Goal: Information Seeking & Learning: Learn about a topic

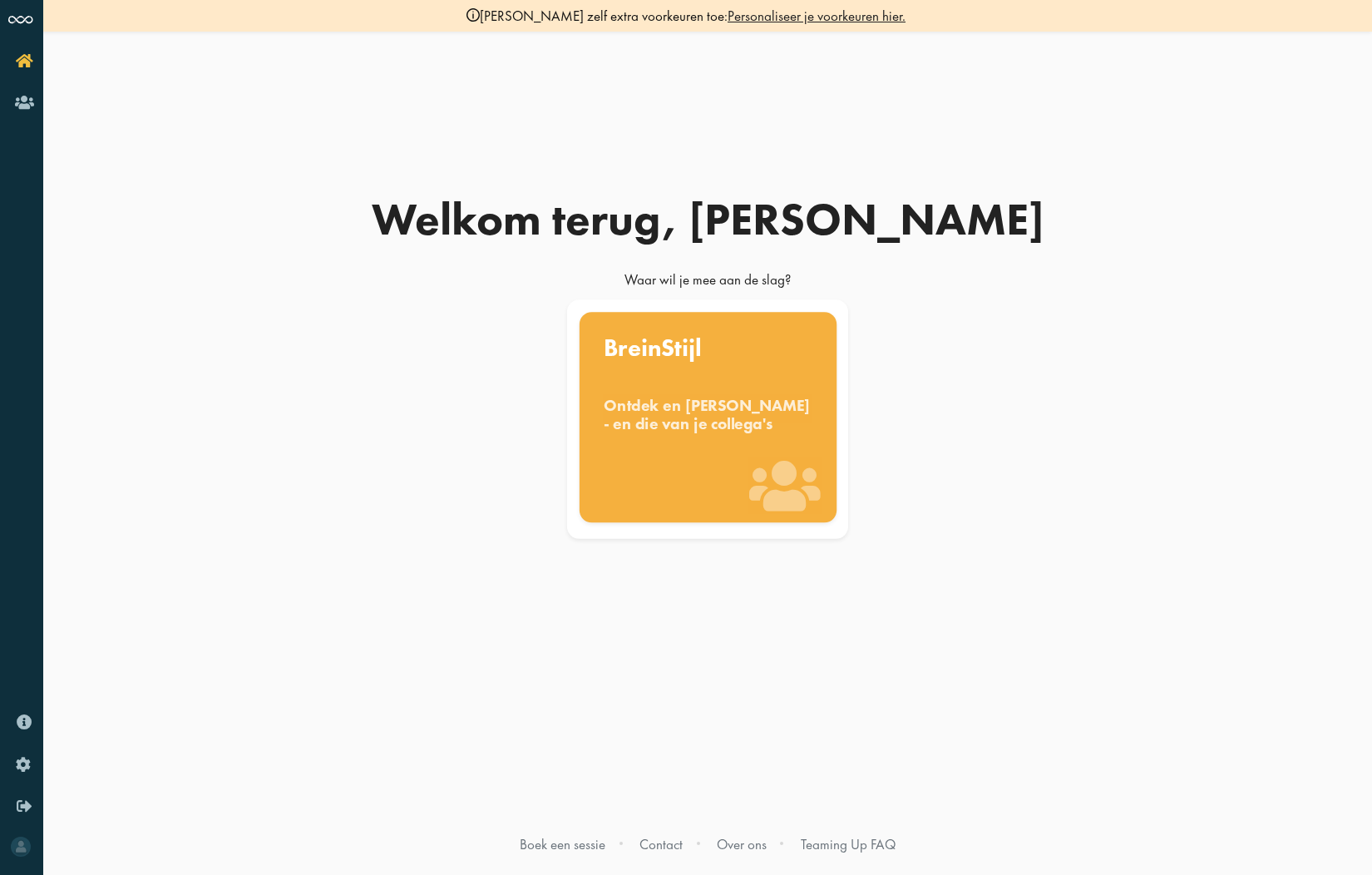
click at [708, 420] on div "Ontdek en benut jouw denkstijl - en die van je collega's" at bounding box center [708, 413] width 209 height 36
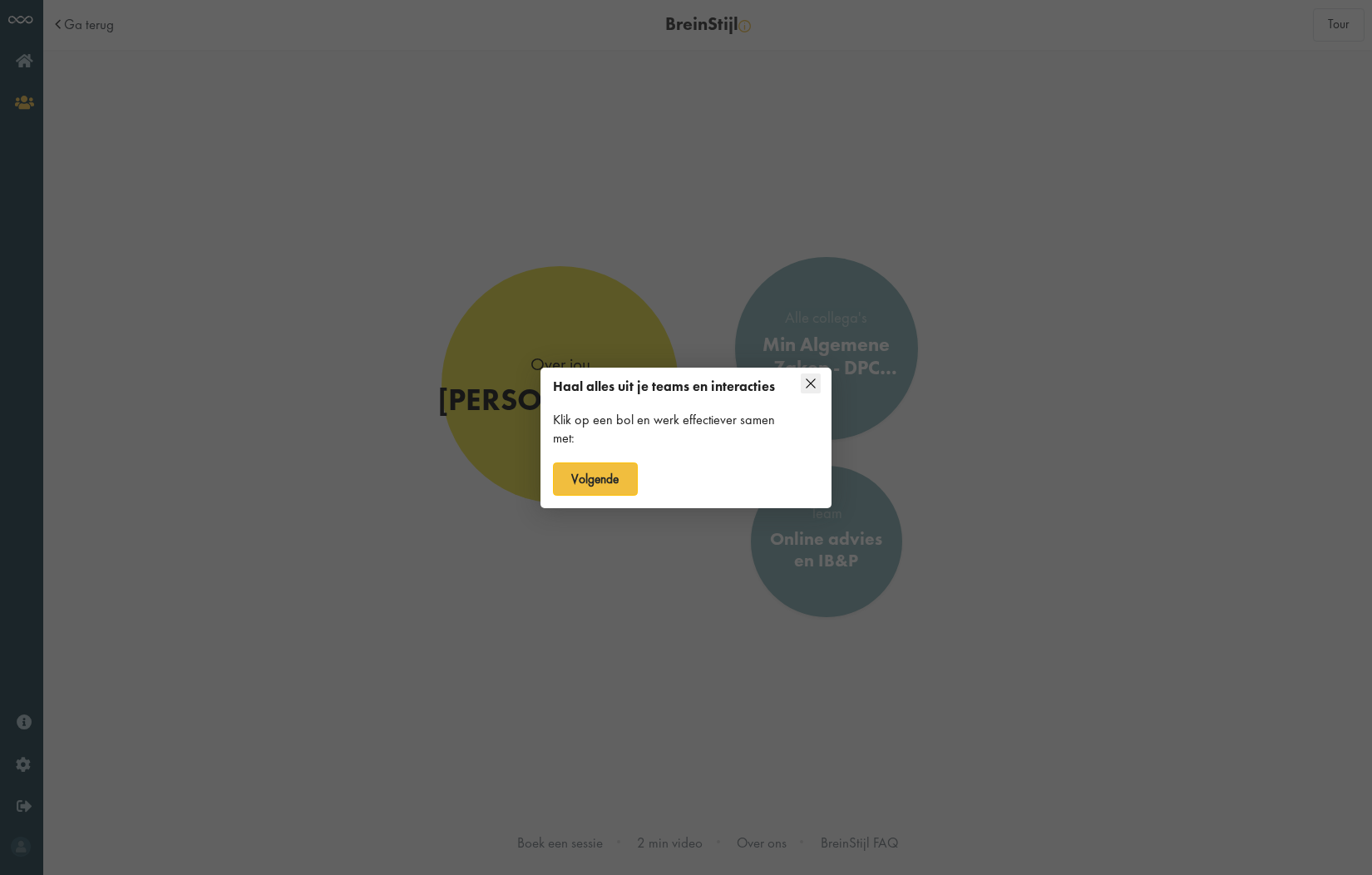
click at [805, 384] on icon at bounding box center [811, 384] width 20 height 20
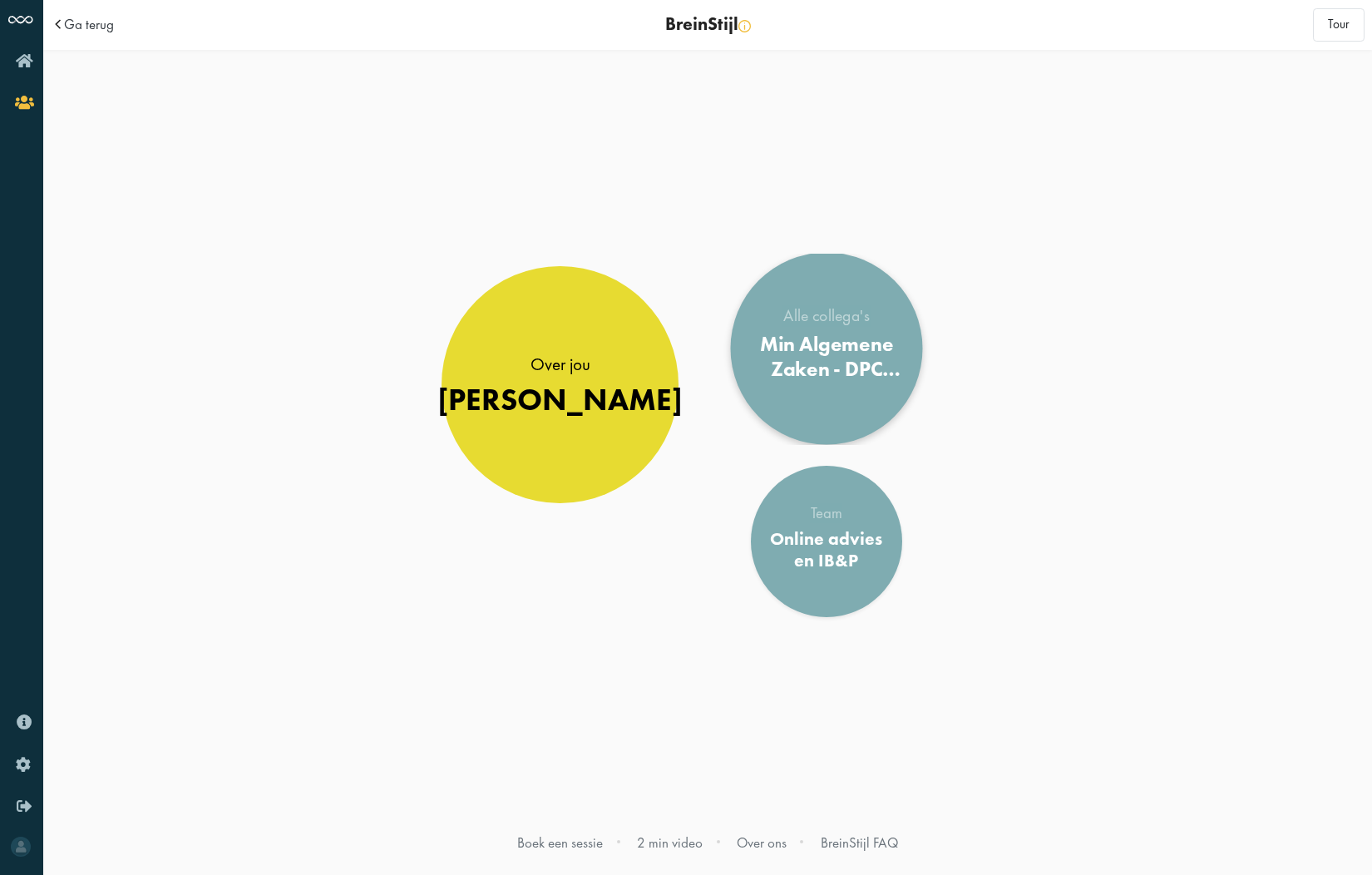
click at [820, 382] on div "Alle collega's Min Algemene Zaken - DPC Online Advies" at bounding box center [826, 349] width 162 height 81
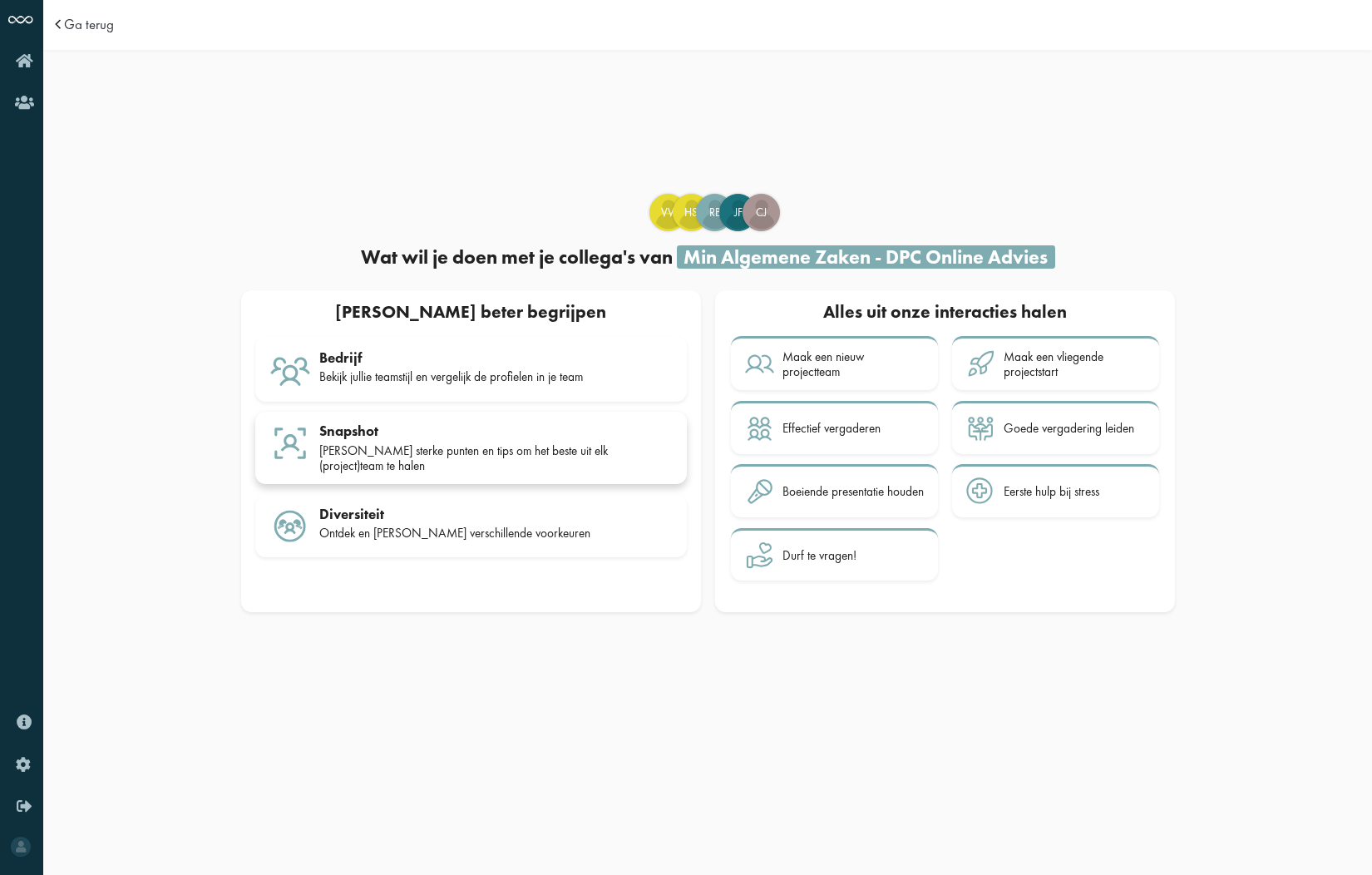
click at [518, 445] on div "Jullie sterke punten en tips om het beste uit elk (project)team te halen" at bounding box center [496, 458] width 353 height 31
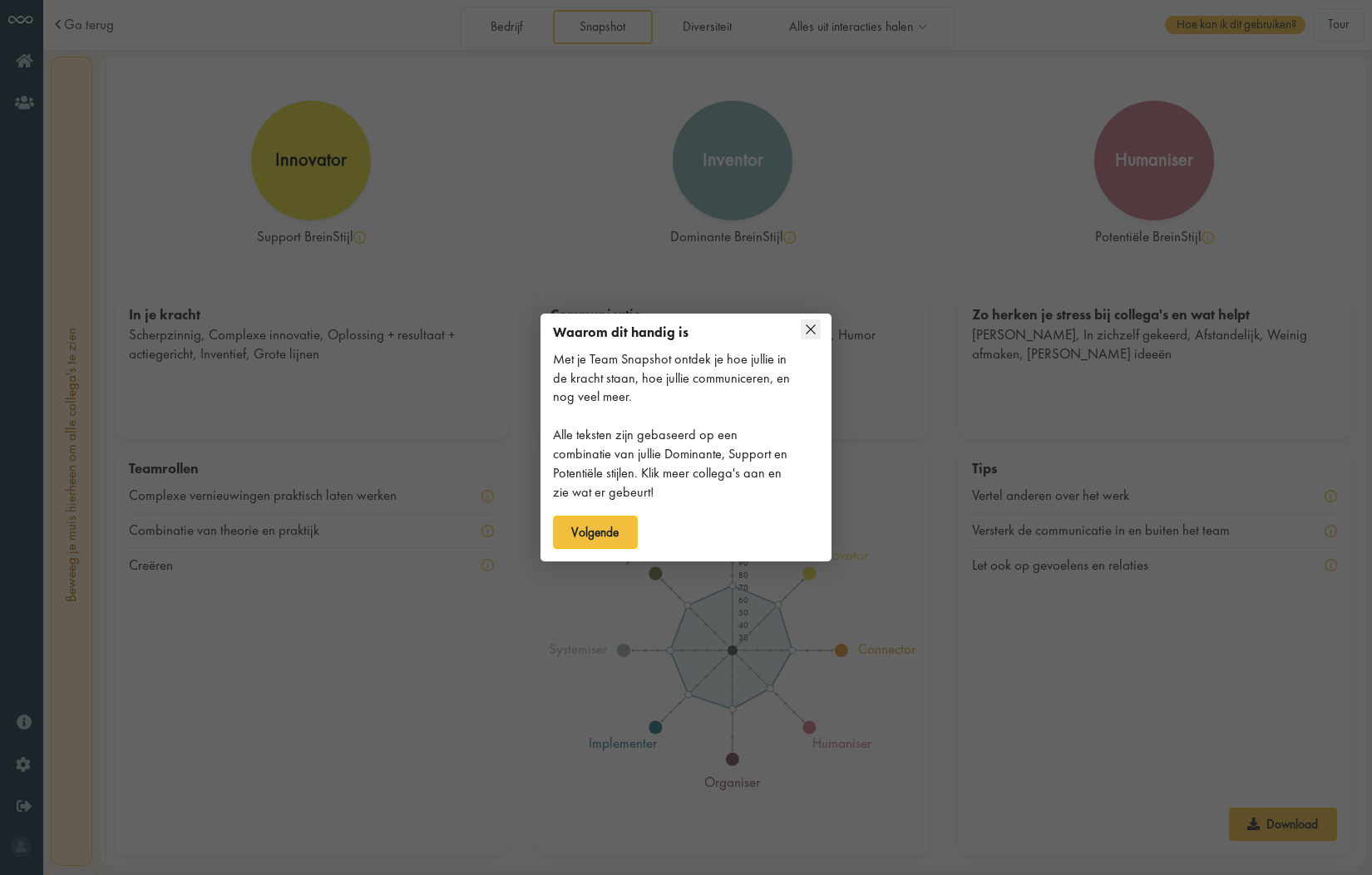
click at [809, 329] on icon at bounding box center [811, 329] width 20 height 20
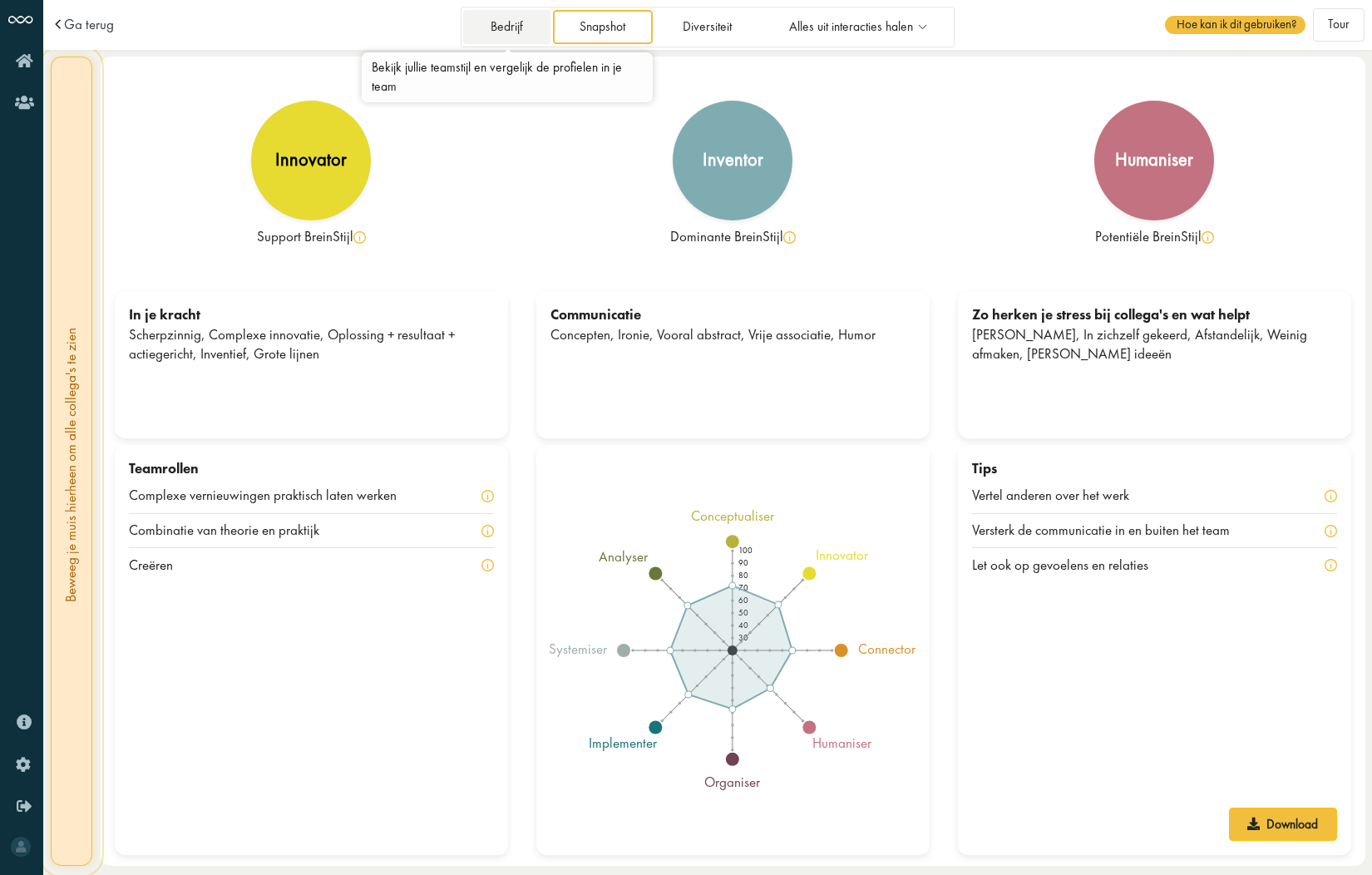
click at [507, 31] on link "Bedrijf" at bounding box center [507, 27] width 87 height 34
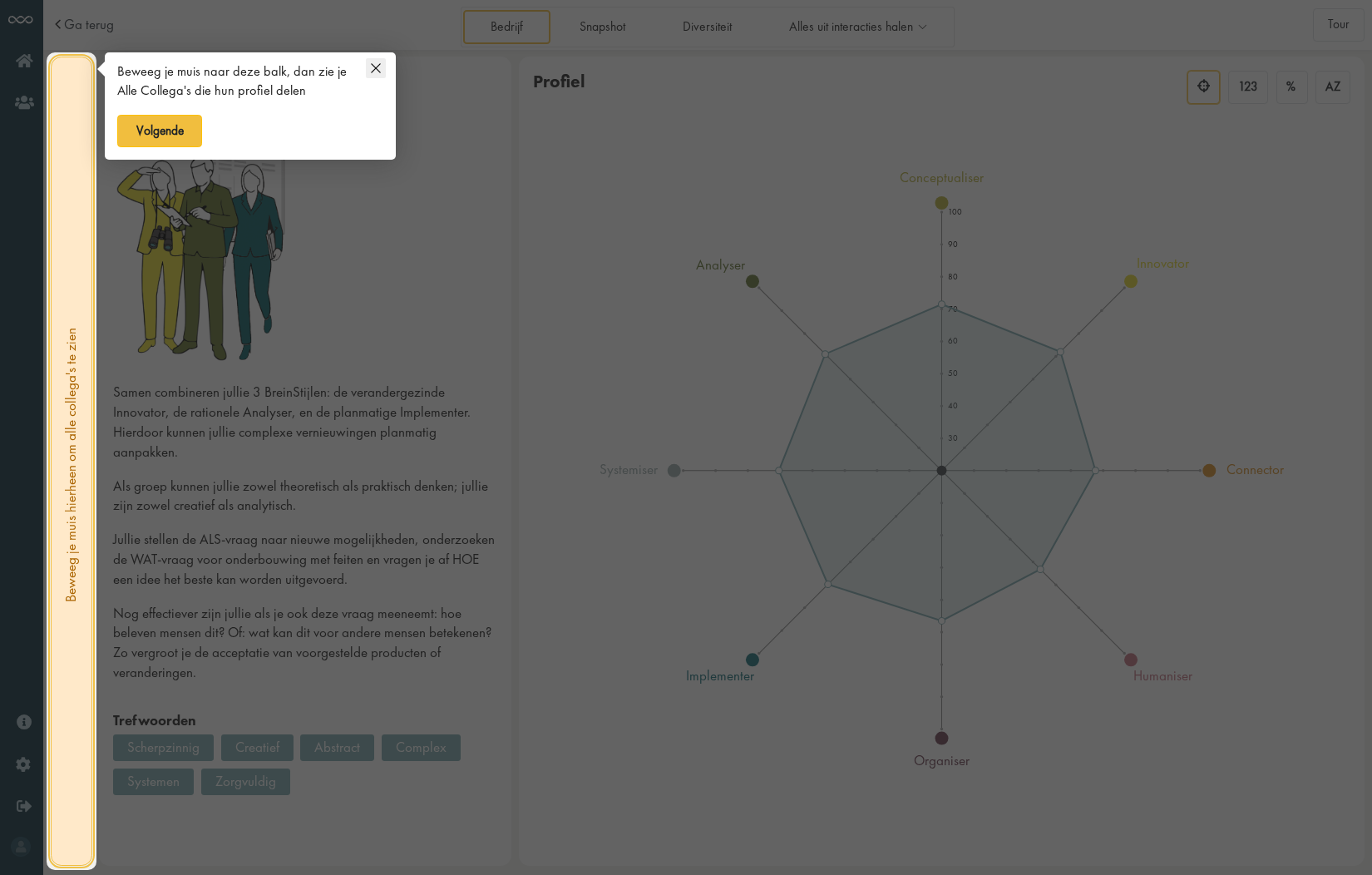
click at [373, 66] on icon at bounding box center [375, 67] width 9 height 9
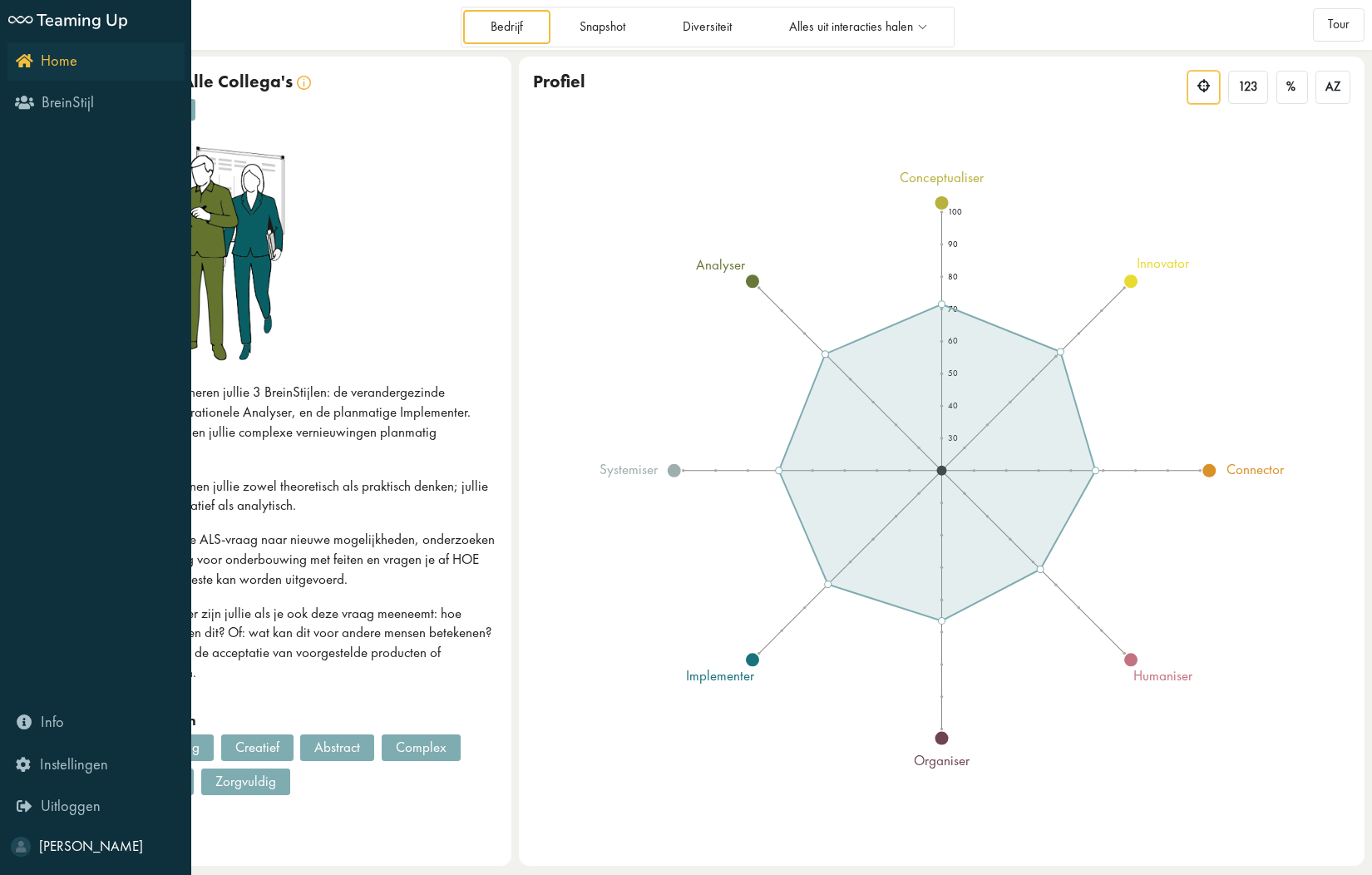
click at [25, 65] on icon "Home" at bounding box center [47, 60] width 62 height 16
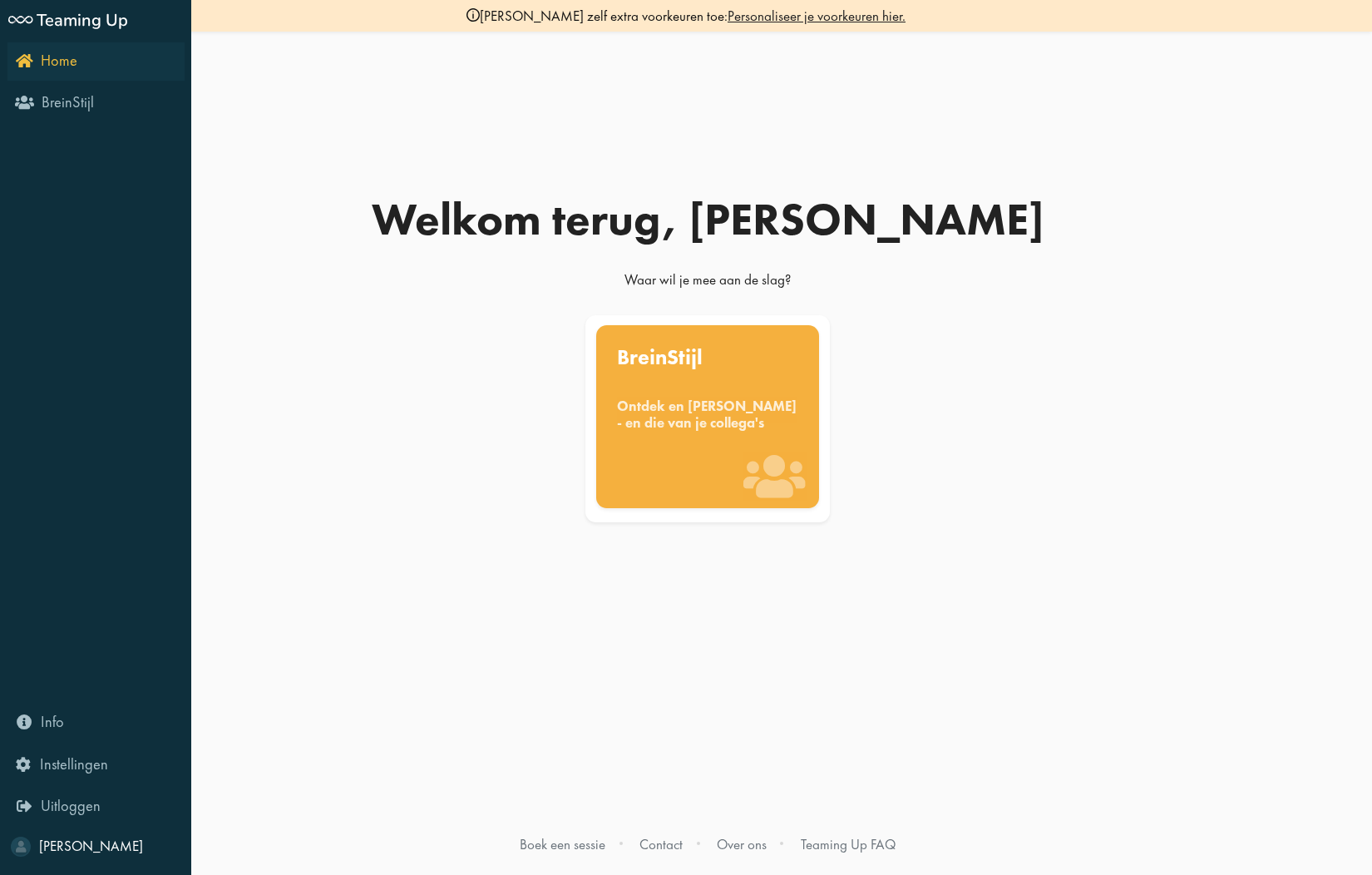
click at [59, 59] on span "Home" at bounding box center [59, 61] width 36 height 20
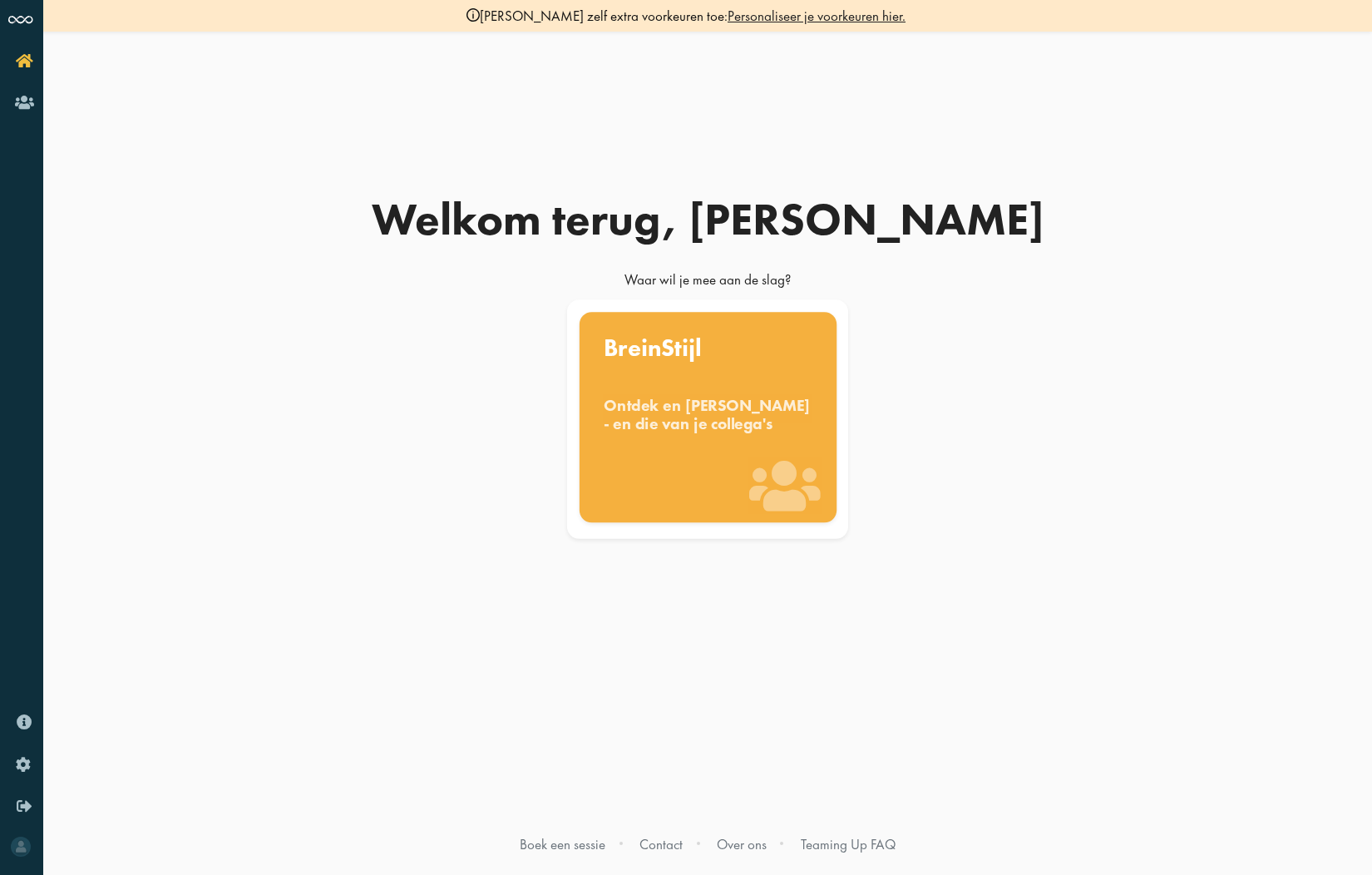
click at [746, 464] on div "BreinStijl Ontdek en benut jouw denkstijl - en die van je collega's" at bounding box center [707, 417] width 257 height 210
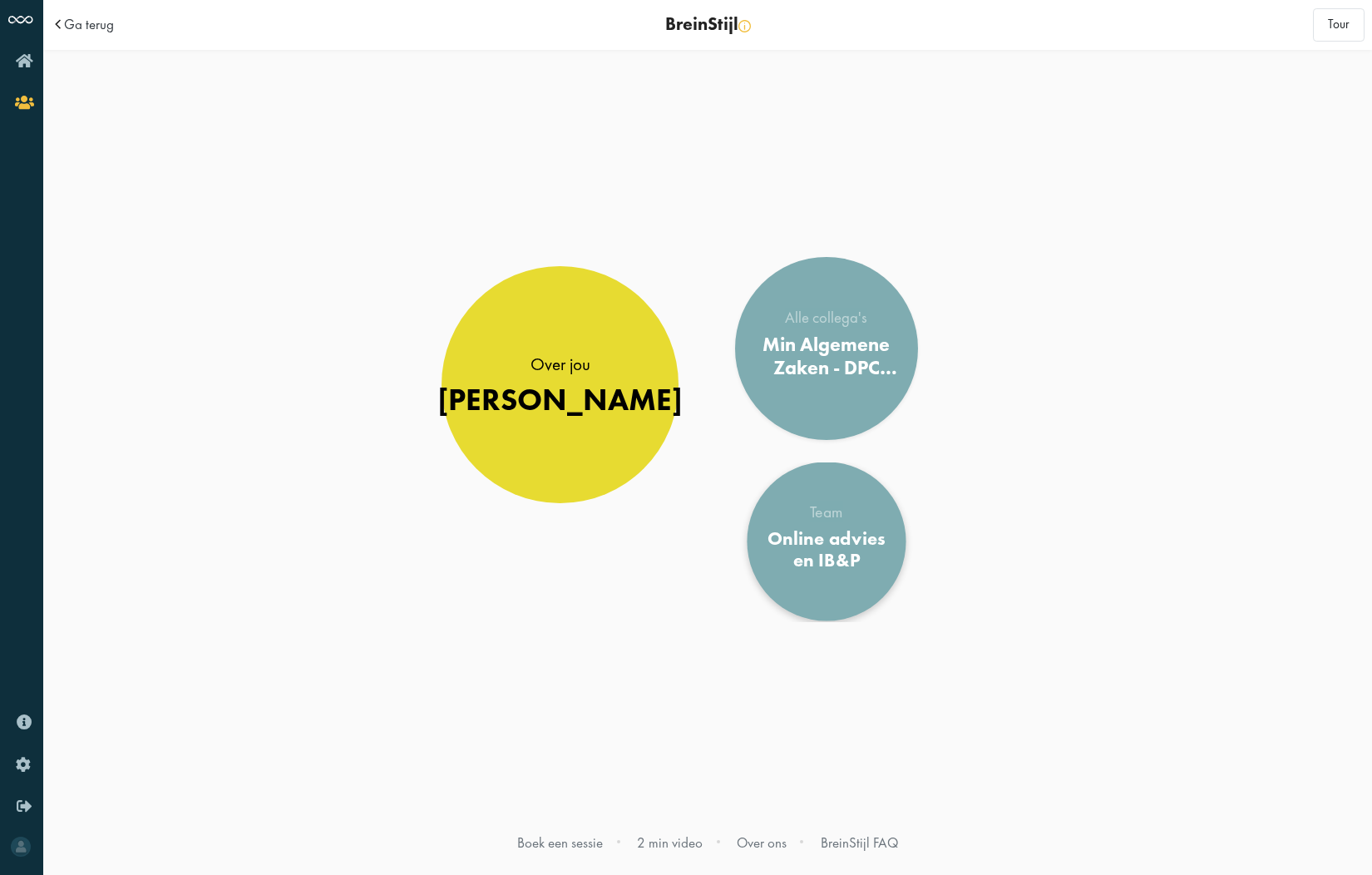
click at [821, 557] on div "Online advies en IB&P" at bounding box center [826, 549] width 129 height 45
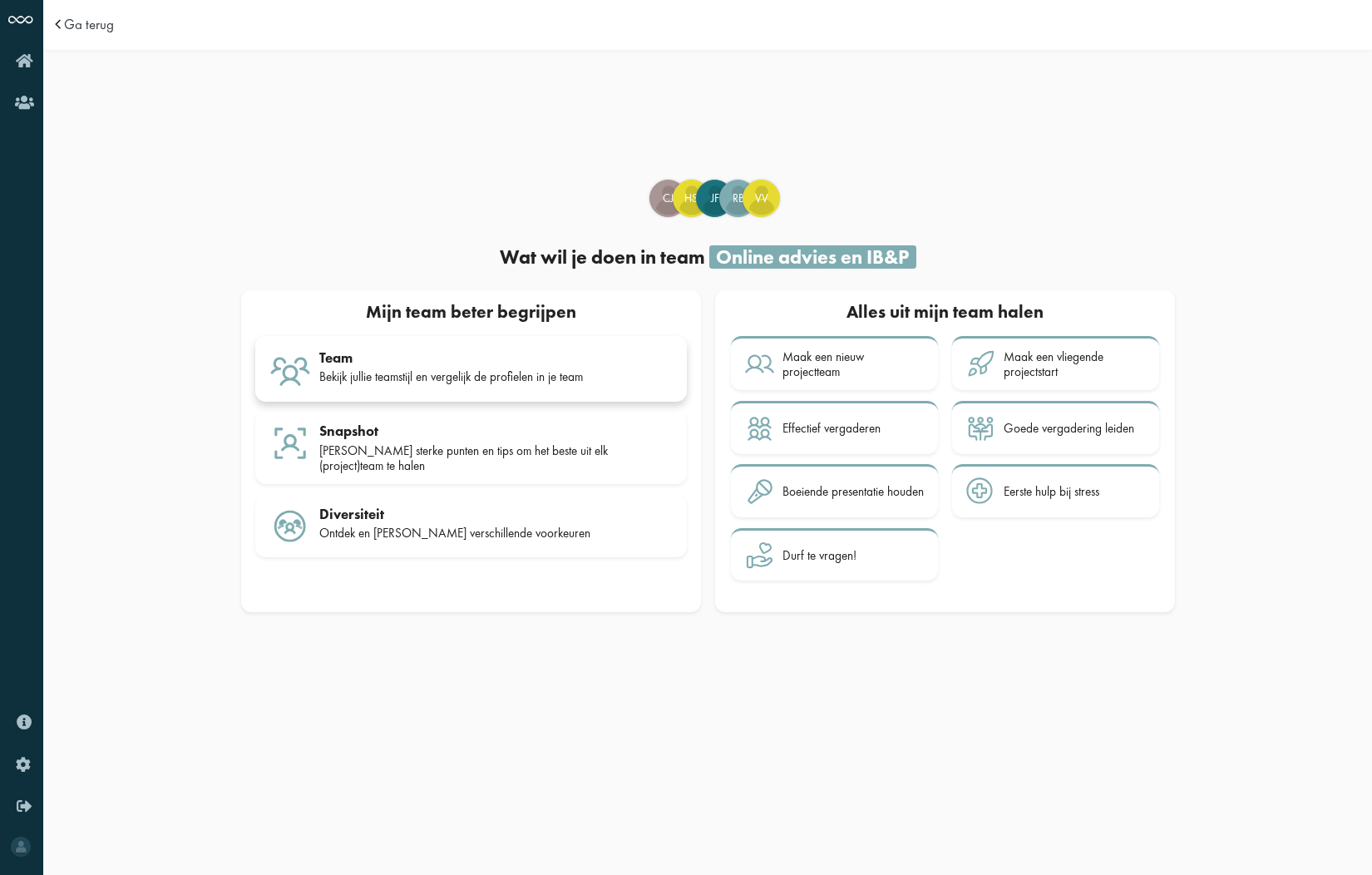
click at [428, 376] on div "Bekijk jullie teamstijl en vergelijk de profielen in je team" at bounding box center [496, 377] width 353 height 15
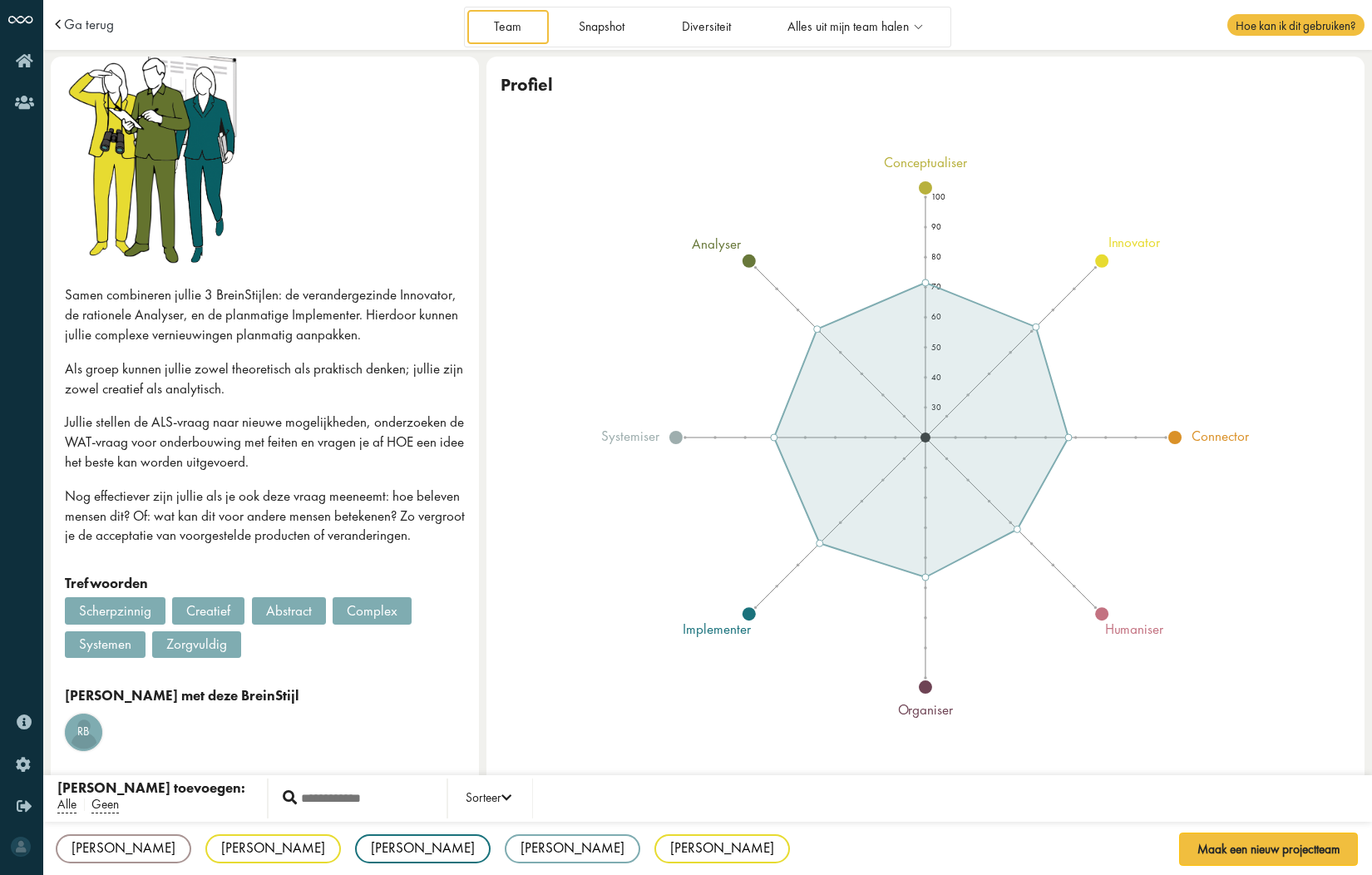
scroll to position [99, 0]
click at [80, 728] on span "RB" at bounding box center [83, 731] width 36 height 17
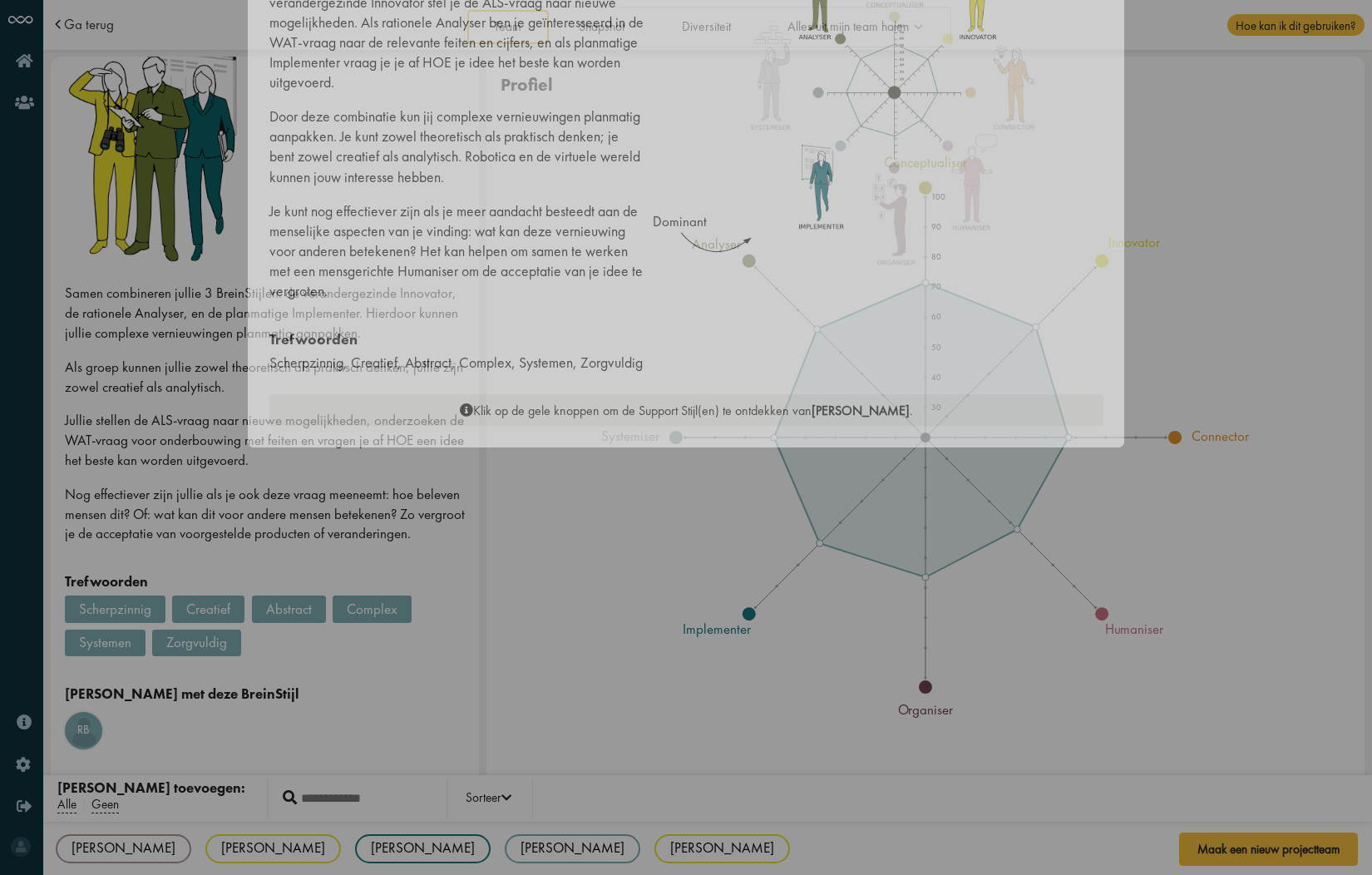
click at [551, 252] on div "Support 1" at bounding box center [559, 254] width 80 height 34
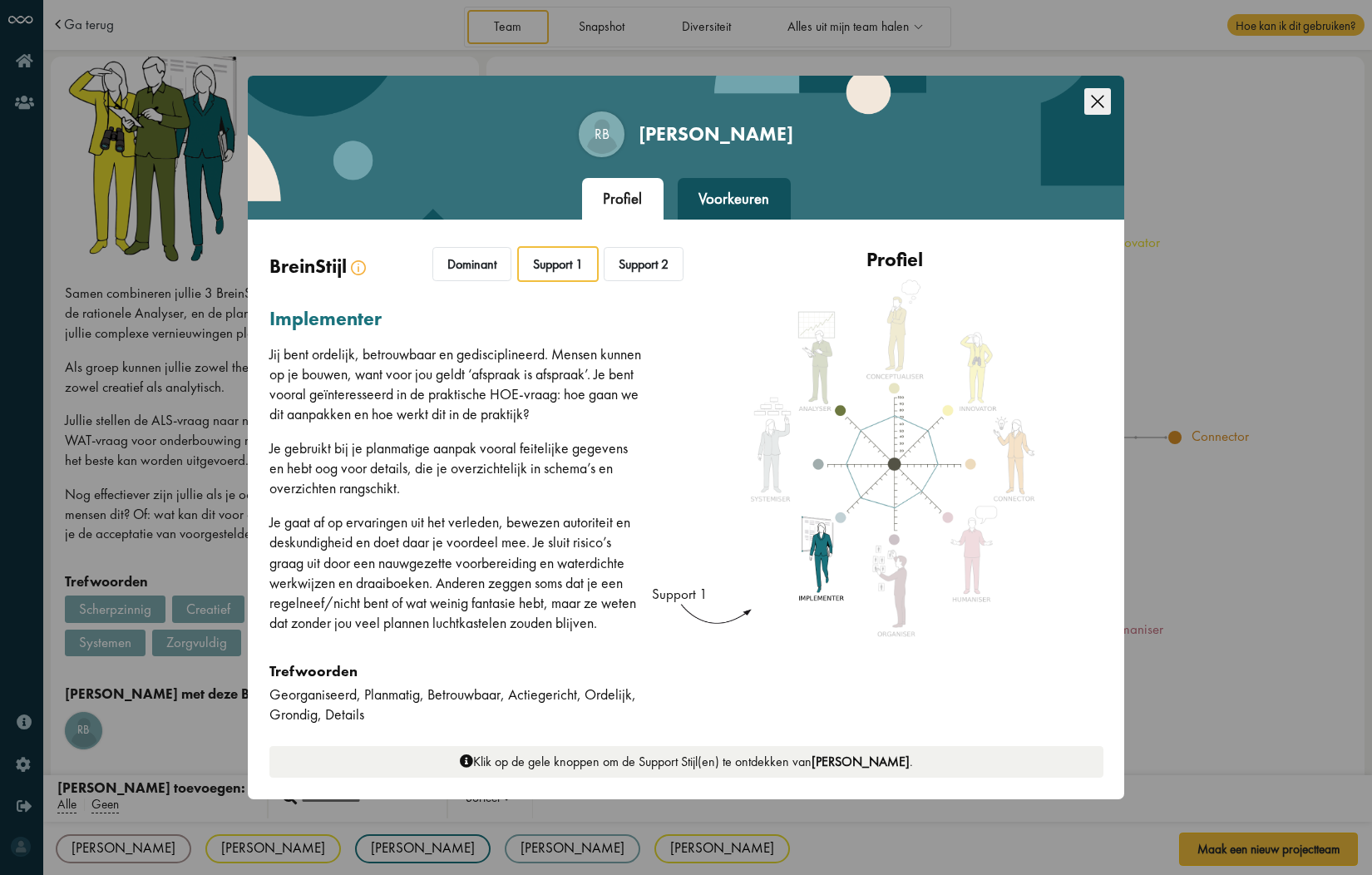
click at [645, 263] on div "Support 2" at bounding box center [643, 264] width 80 height 34
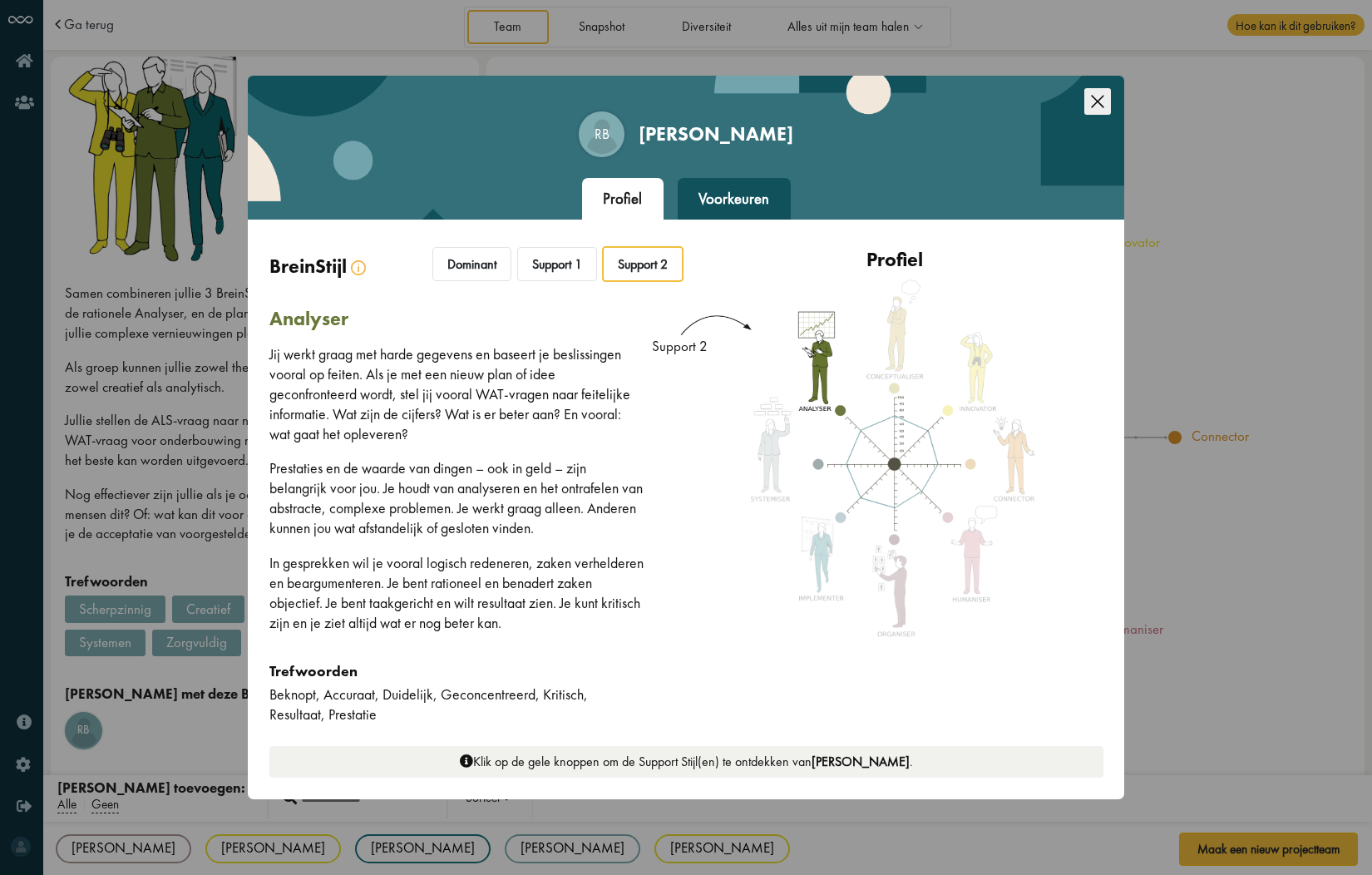
click at [461, 262] on div "Dominant" at bounding box center [472, 264] width 79 height 34
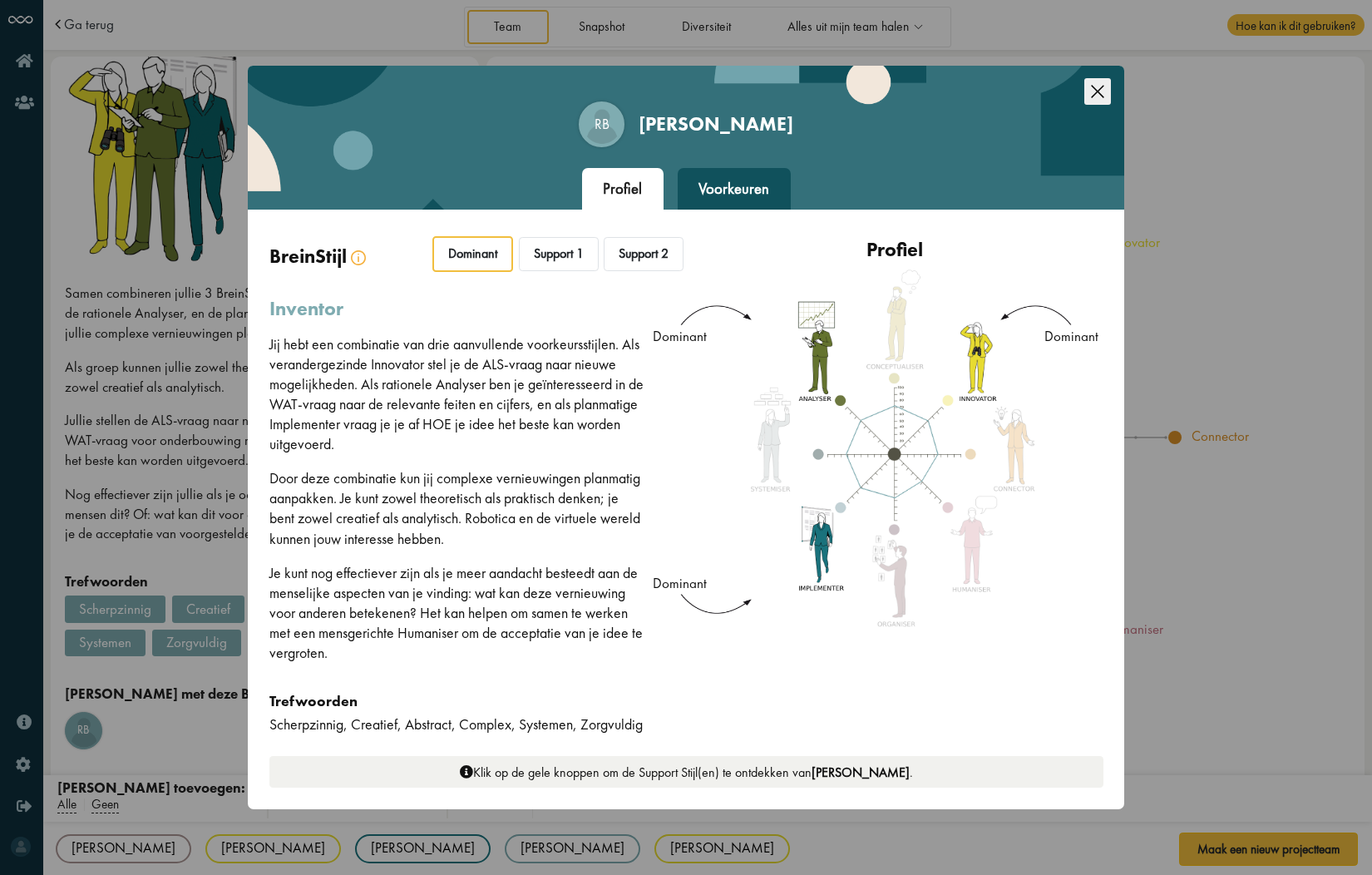
click at [1100, 89] on icon "Close this dialog" at bounding box center [1097, 91] width 26 height 26
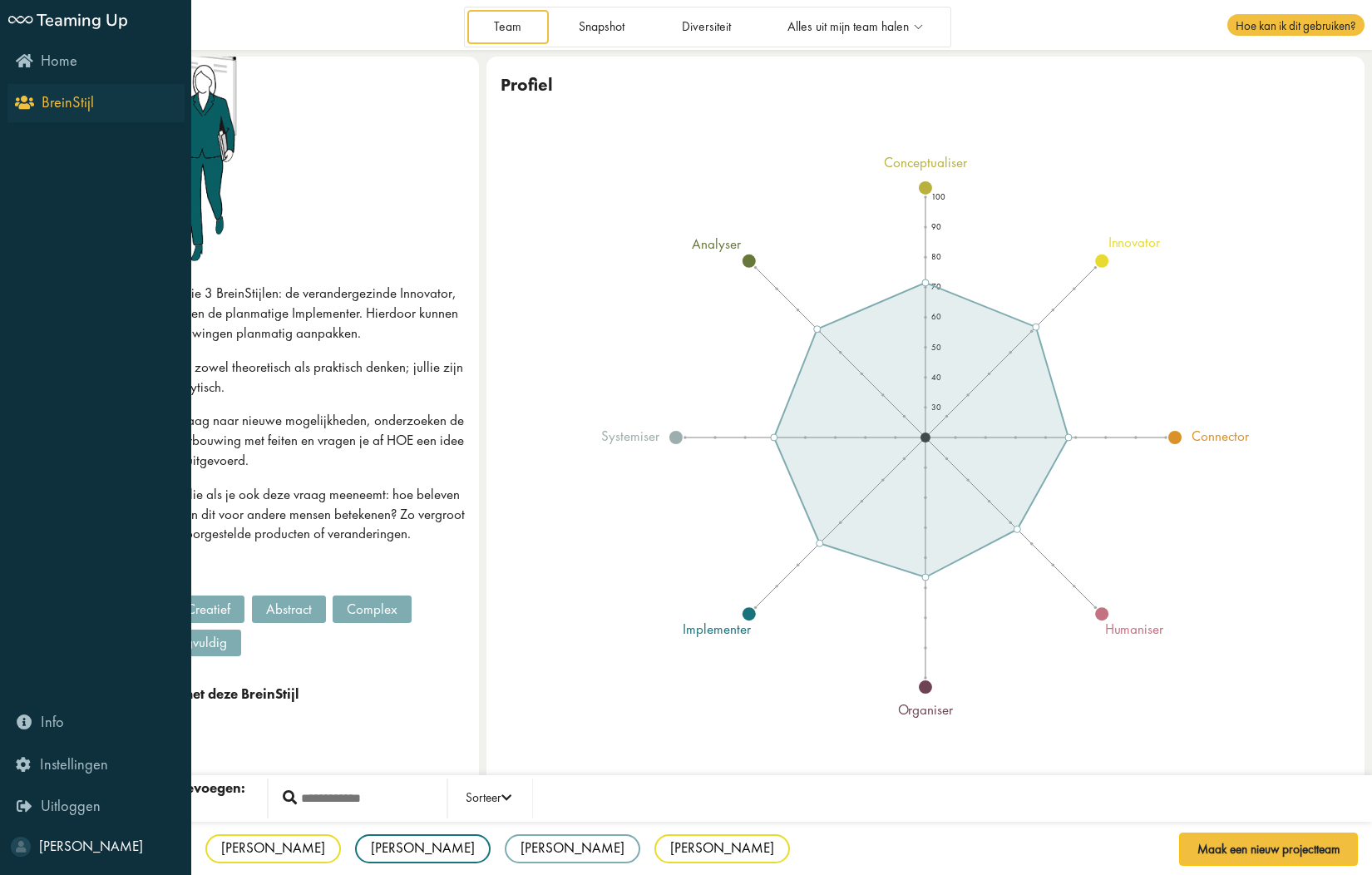
click at [20, 104] on icon "BreinStijl" at bounding box center [56, 102] width 76 height 16
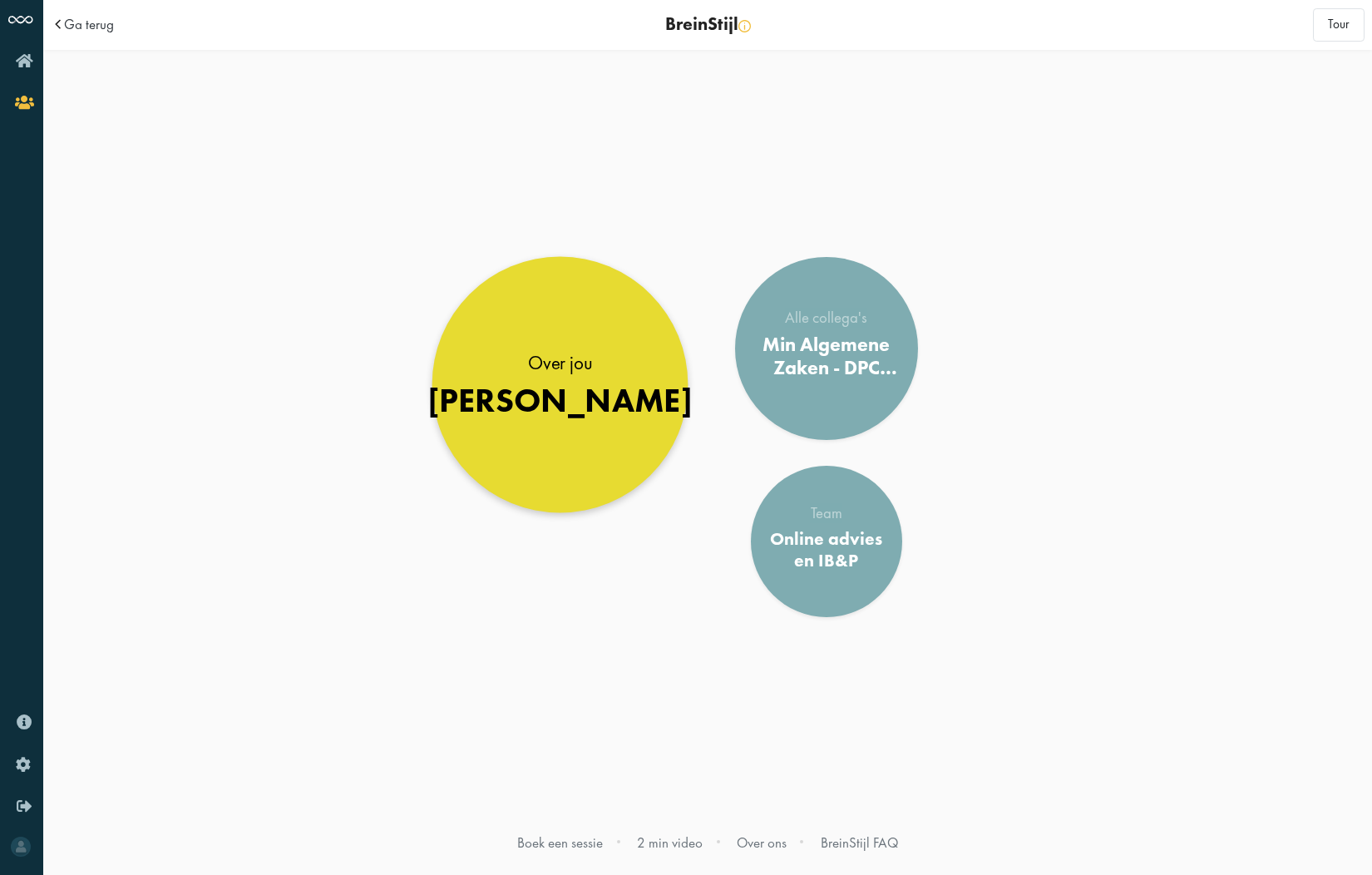
click at [608, 423] on link "Over jou [PERSON_NAME]" at bounding box center [561, 385] width 256 height 256
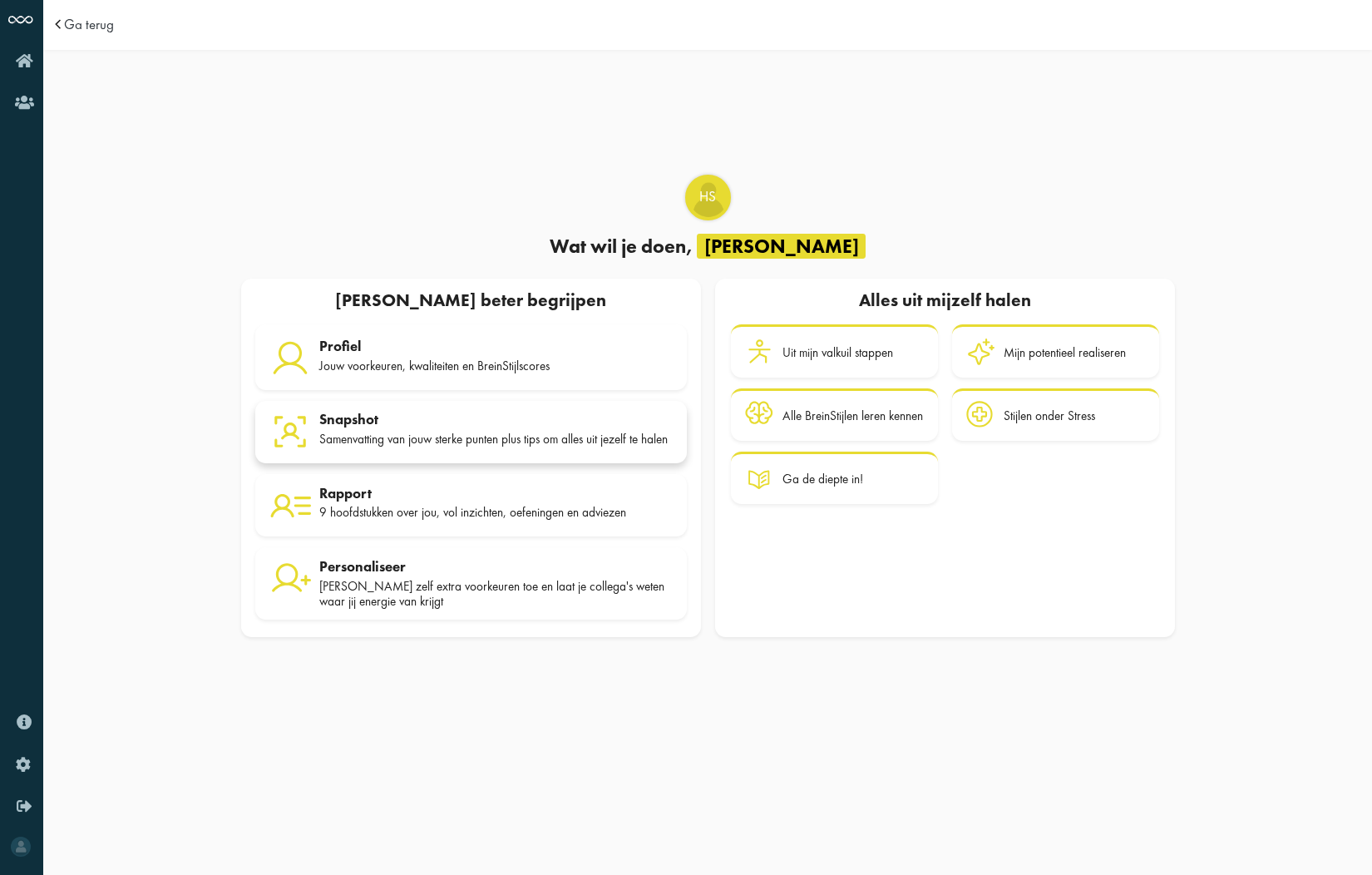
click at [447, 433] on div "Samenvatting van jouw sterke punten plus tips om alles uit jezelf te halen" at bounding box center [496, 440] width 353 height 15
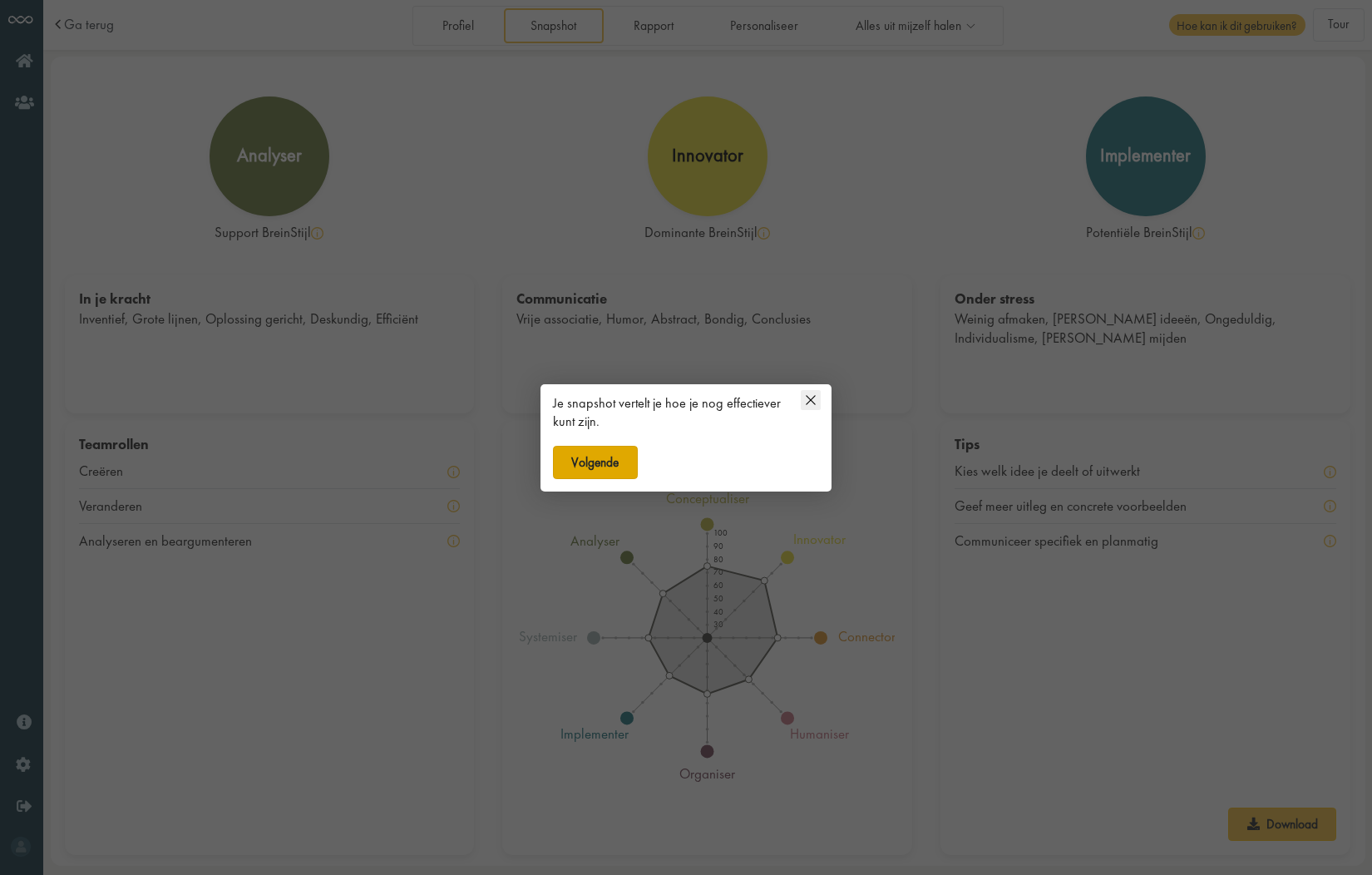
click at [585, 464] on button "Volgende" at bounding box center [596, 462] width 85 height 33
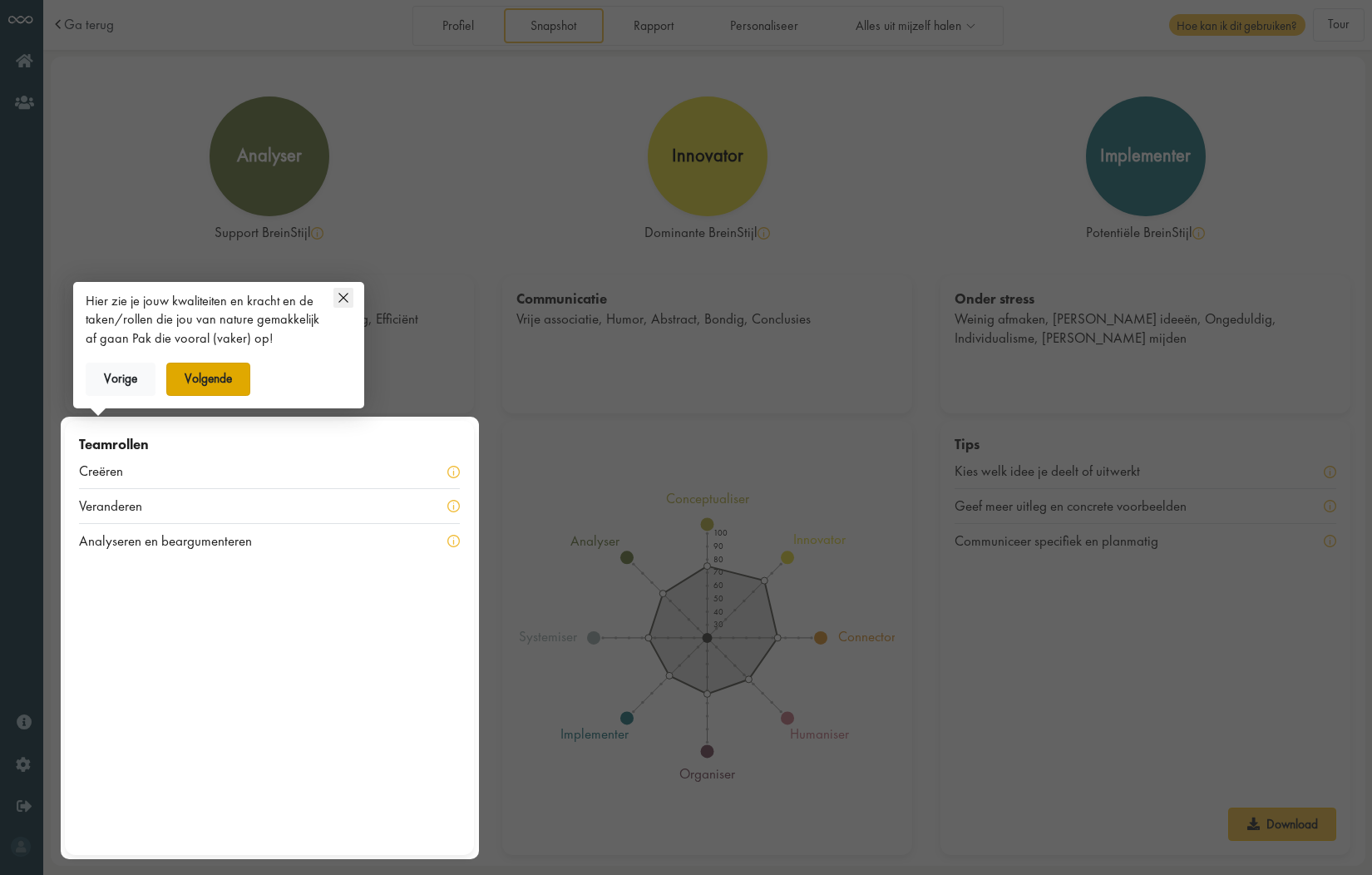
click at [213, 384] on button "Volgende" at bounding box center [209, 379] width 85 height 33
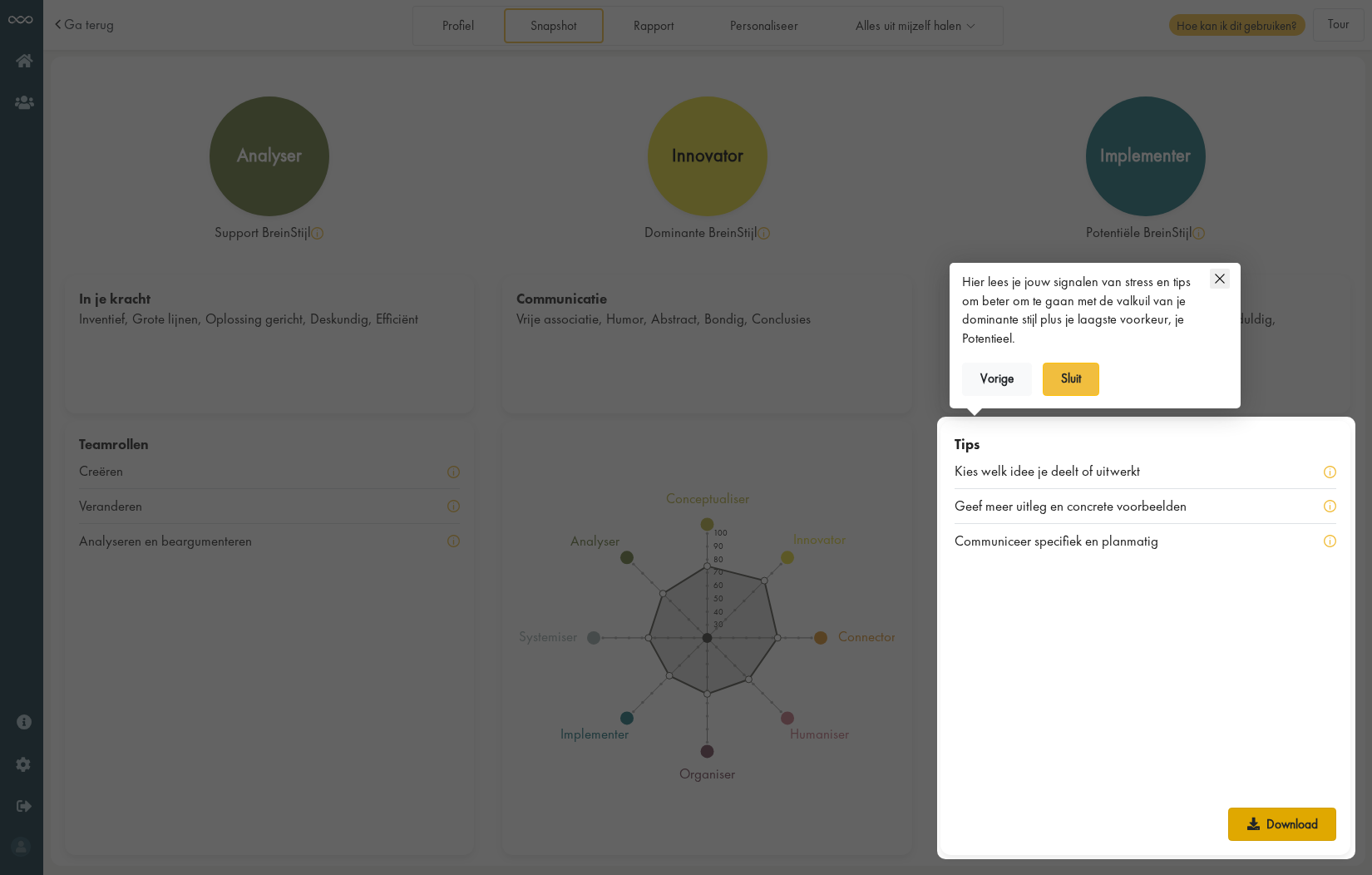
click at [1274, 829] on link "Download" at bounding box center [1281, 824] width 108 height 33
click at [1218, 278] on icon at bounding box center [1220, 279] width 20 height 20
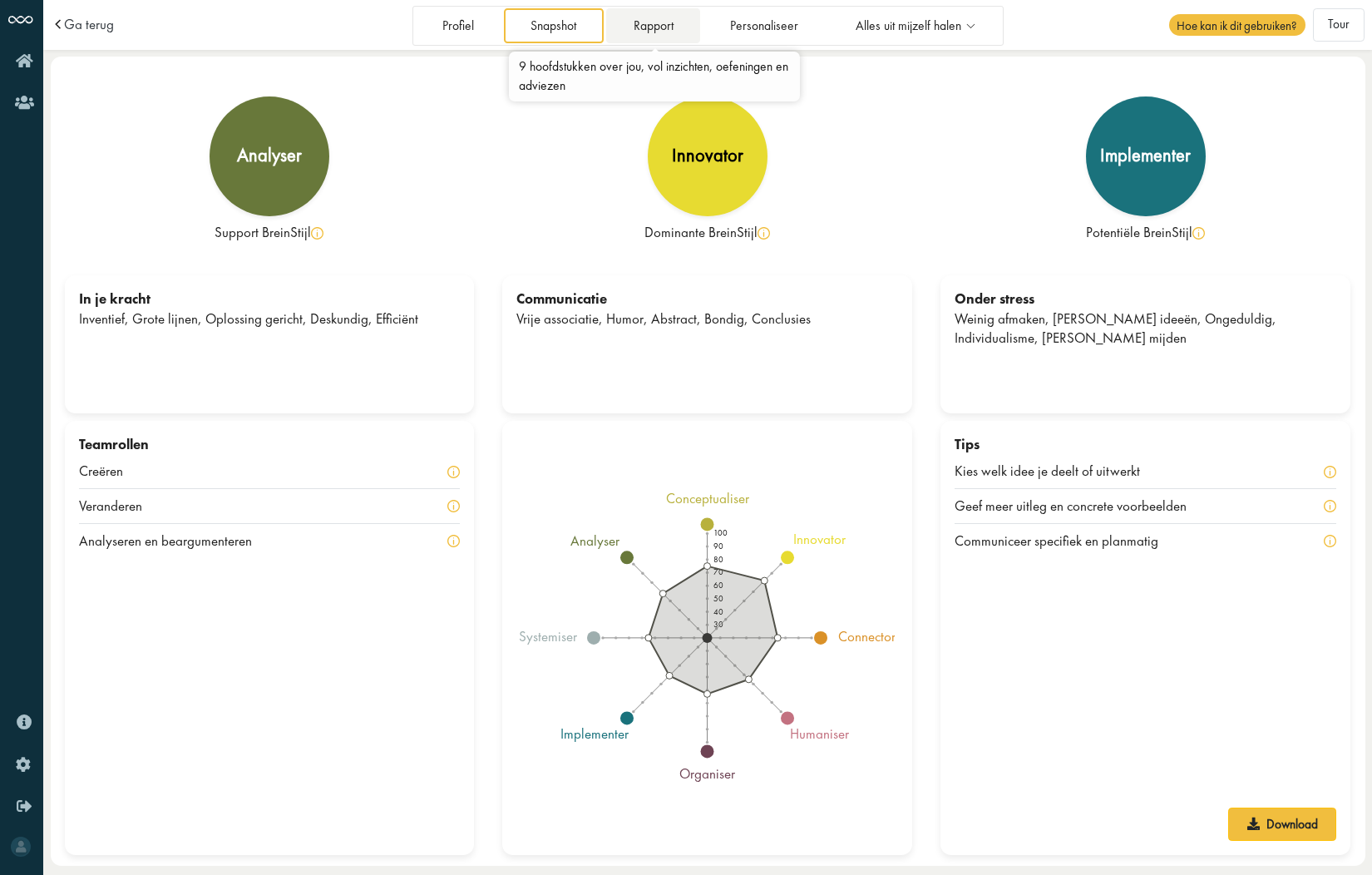
click at [661, 25] on link "Rapport" at bounding box center [652, 25] width 94 height 34
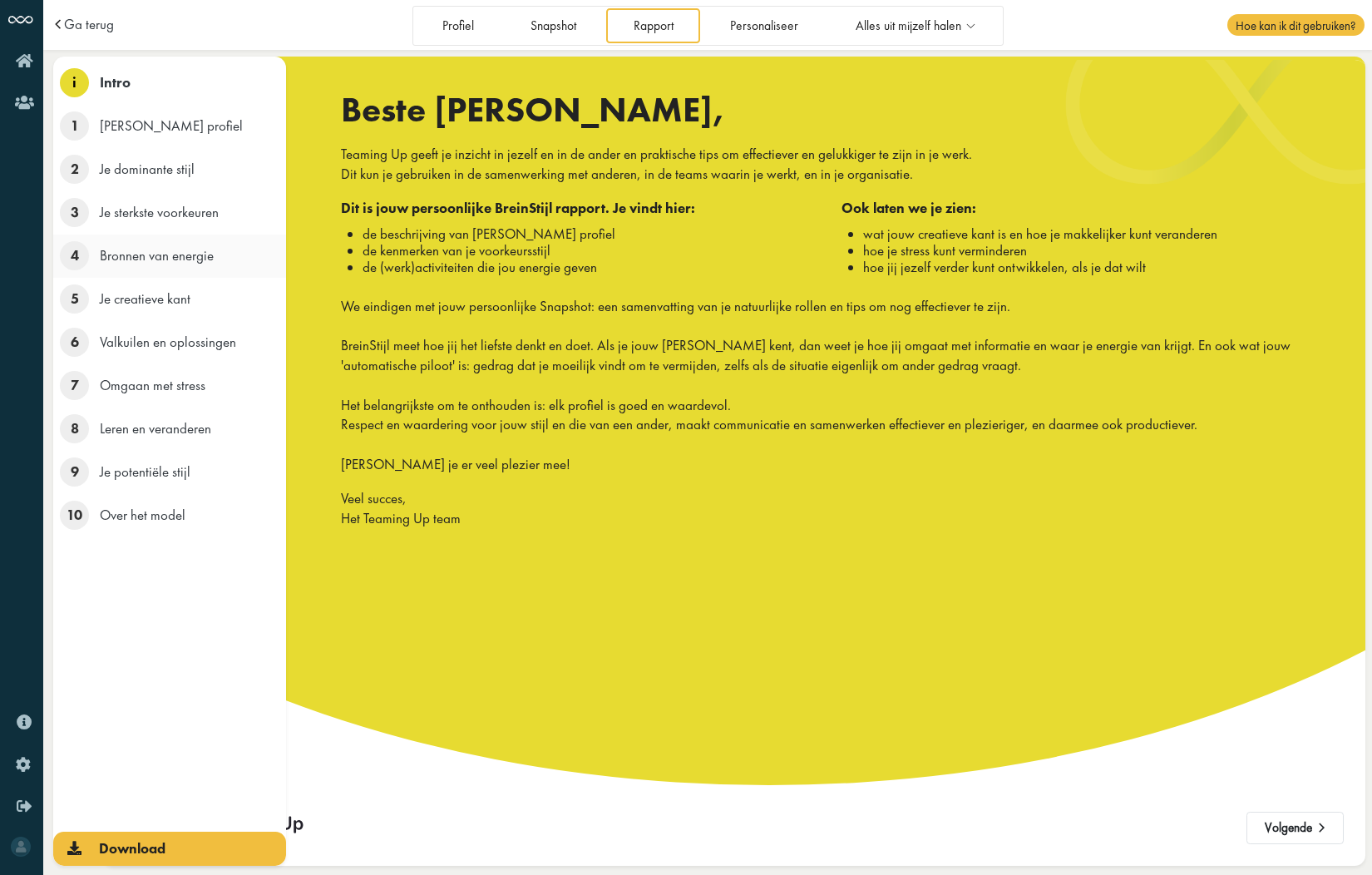
click at [183, 253] on span "Bronnen van energie" at bounding box center [157, 255] width 114 height 19
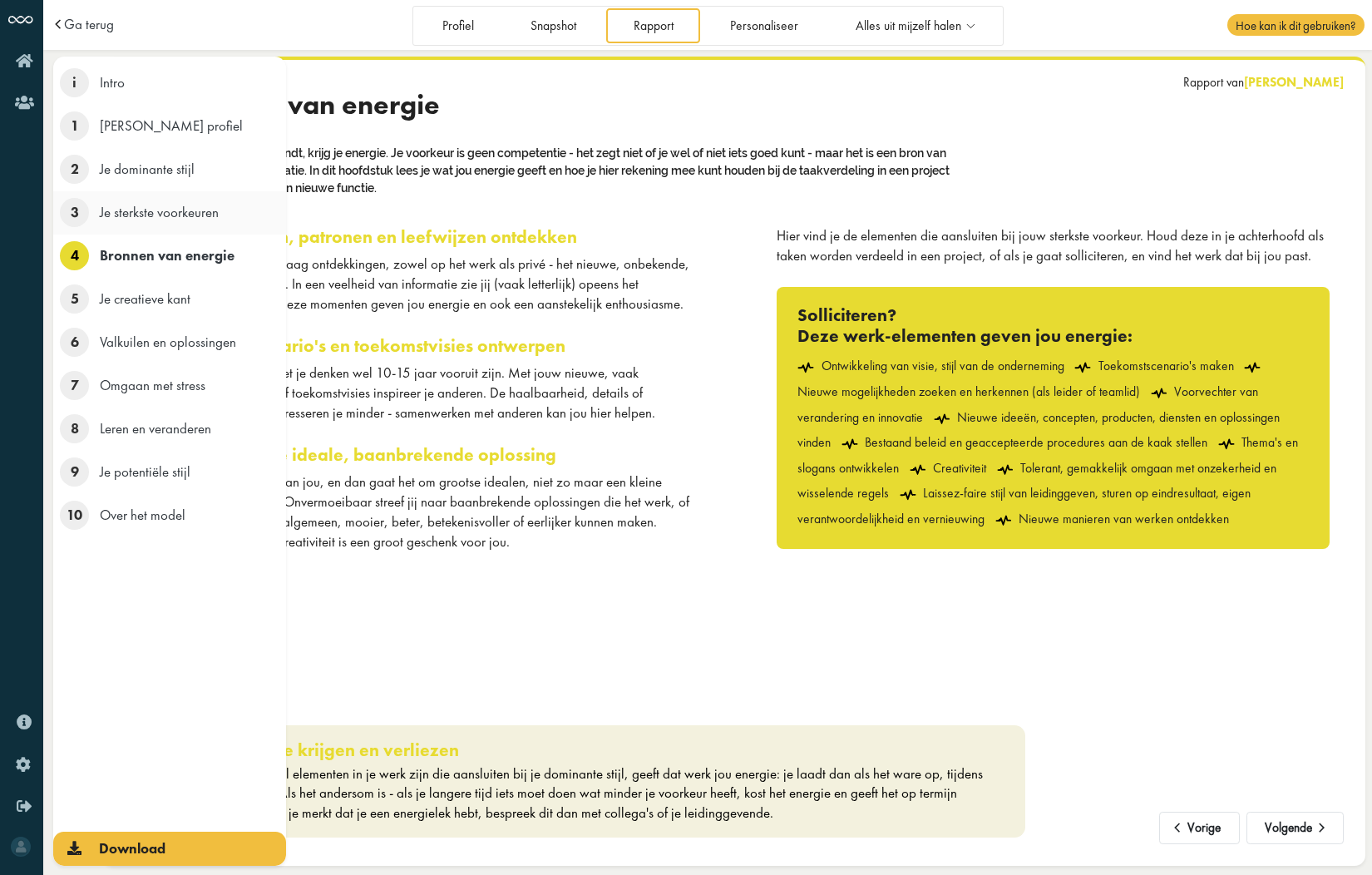
click at [67, 208] on span "3" at bounding box center [75, 212] width 29 height 29
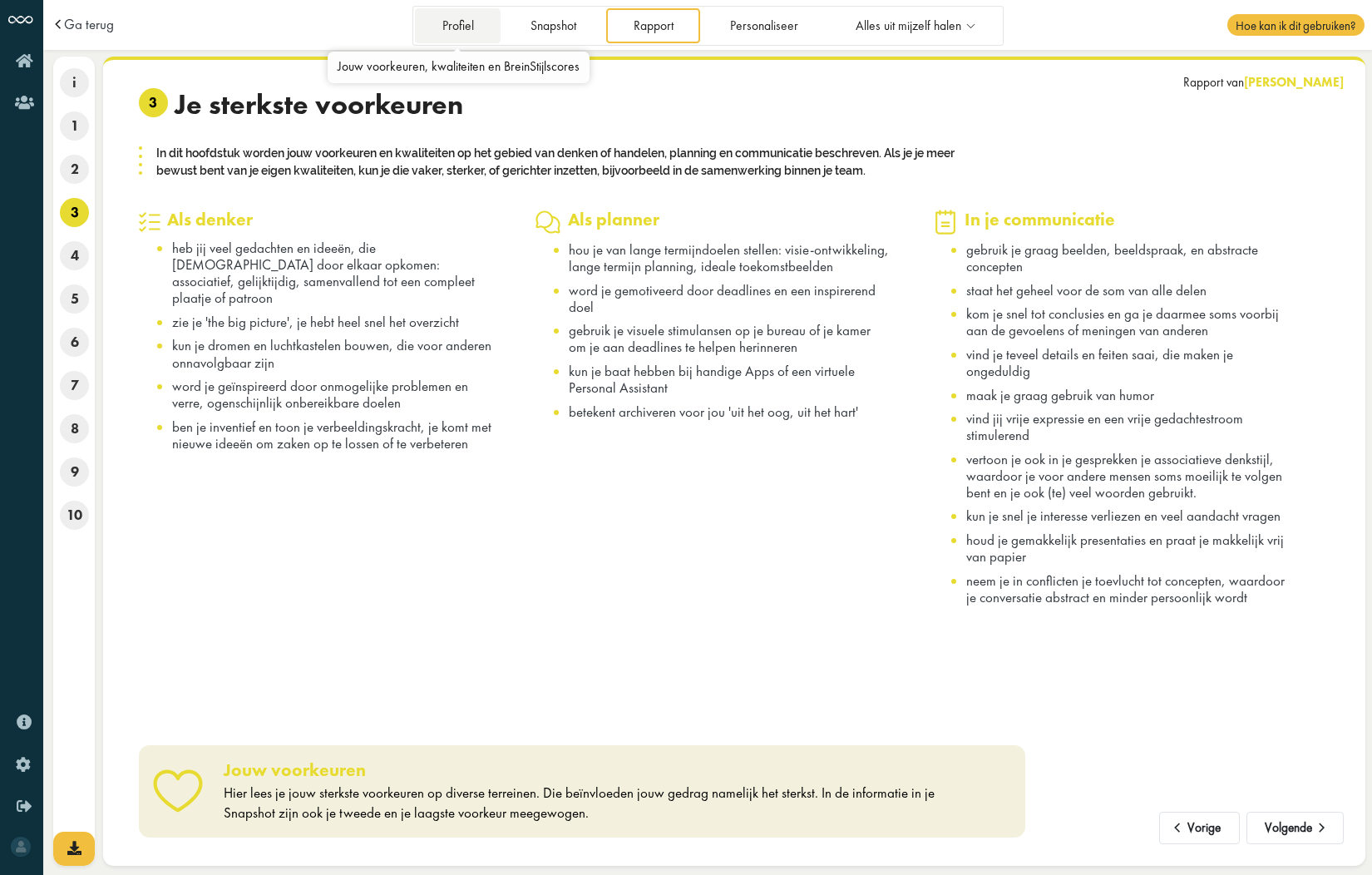
click at [466, 28] on link "Profiel" at bounding box center [457, 25] width 86 height 34
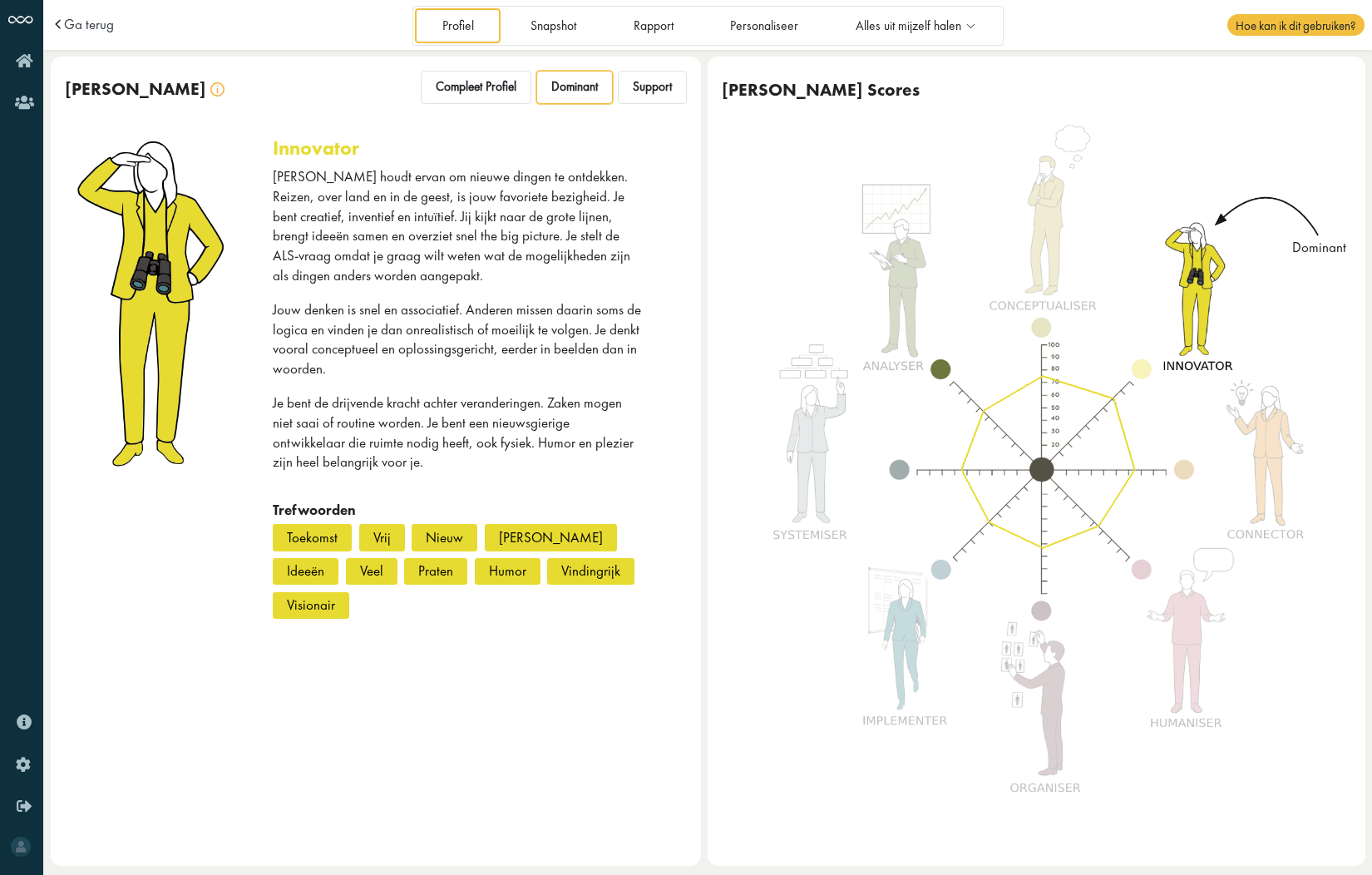
click at [544, 237] on p "Jij houdt ervan om nieuwe dingen te ontdekken. Reizen, over land en in de geest…" at bounding box center [458, 227] width 372 height 119
click at [519, 348] on p "Jouw denken is snel en associatief. Anderen missen daarin soms de logica en vin…" at bounding box center [458, 339] width 372 height 79
click at [1128, 29] on div "Hoe kan ik dit gebruiken?" at bounding box center [1200, 25] width 327 height 14
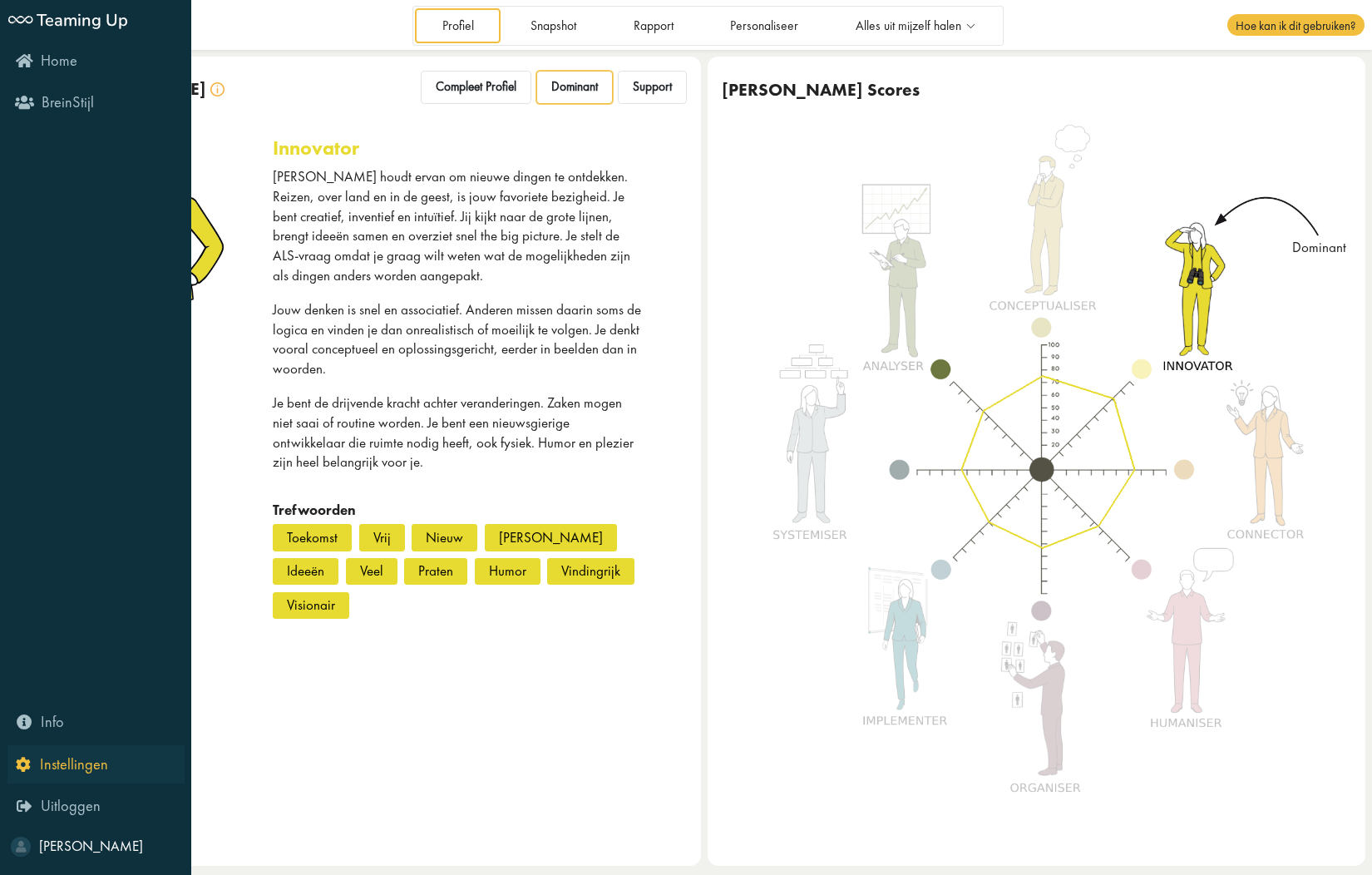
click at [53, 763] on span "Instellingen" at bounding box center [74, 765] width 68 height 20
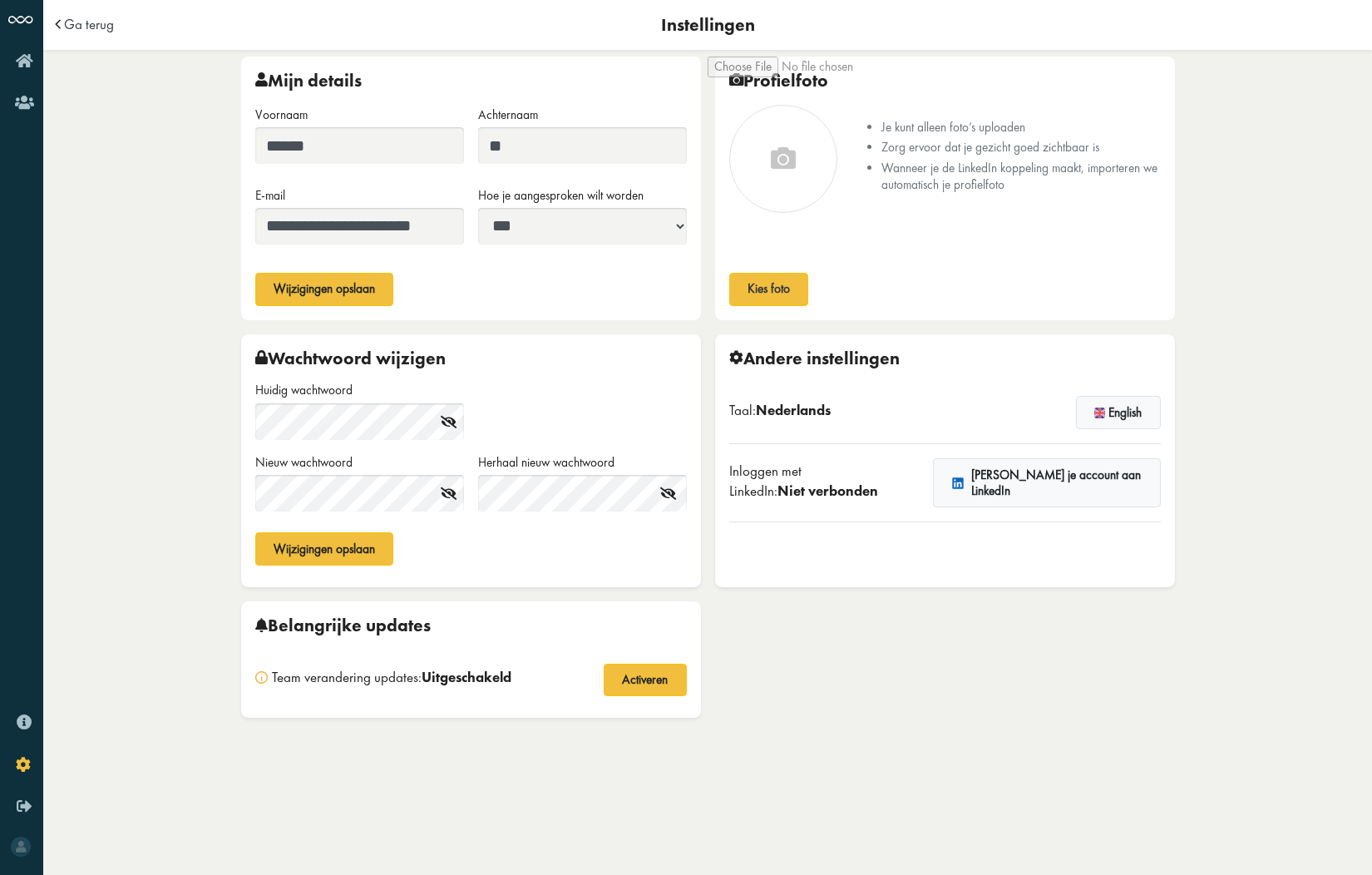
click at [845, 677] on div "Belangrijke updates Team verandering updates: Uitgeschakeld Wanneer dit geactiv…" at bounding box center [707, 670] width 948 height 138
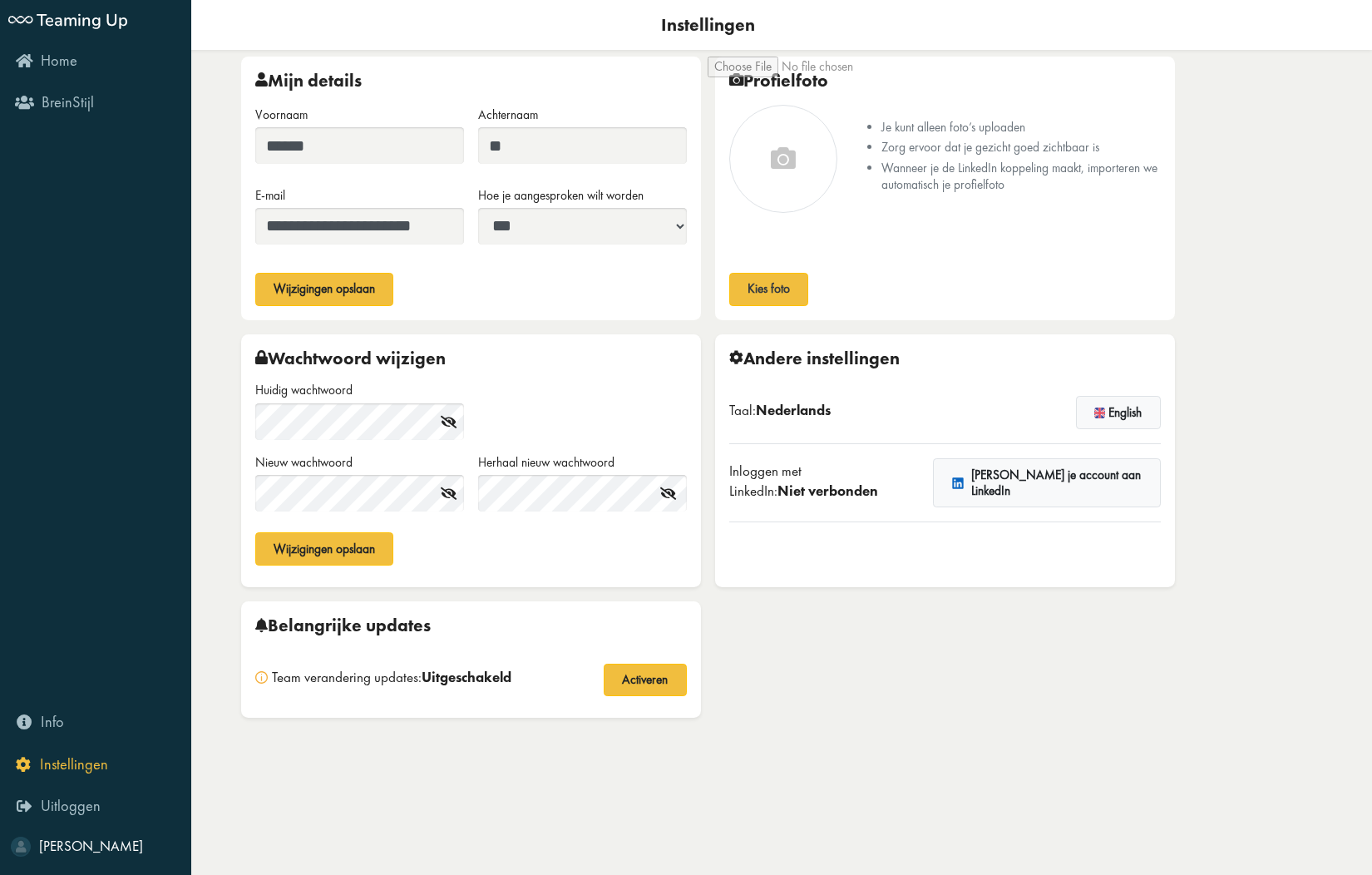
click at [21, 851] on icon at bounding box center [21, 847] width 10 height 16
click at [28, 726] on icon "Info" at bounding box center [41, 721] width 48 height 16
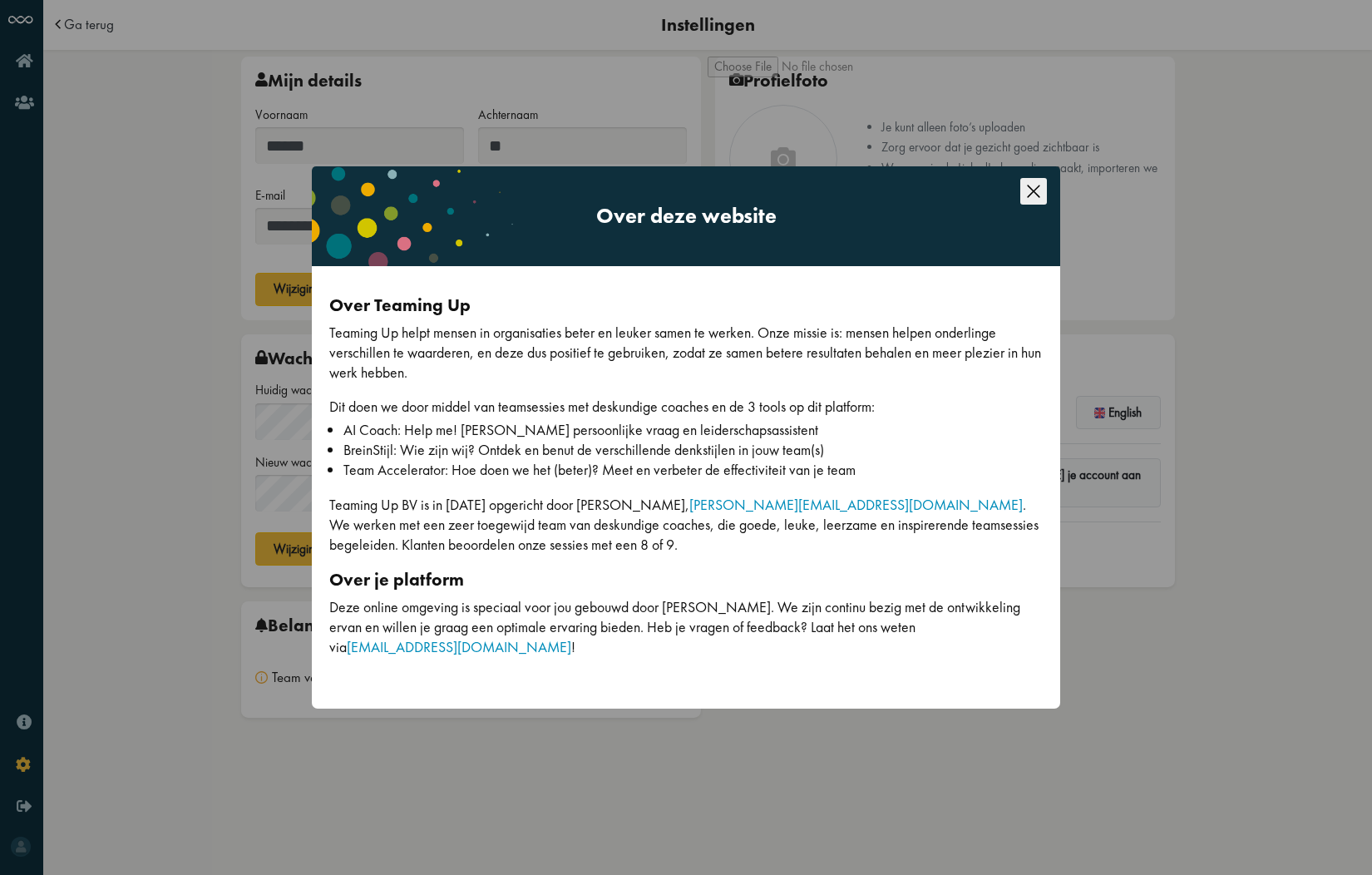
click at [1036, 192] on icon "Close this dialog" at bounding box center [1033, 191] width 26 height 26
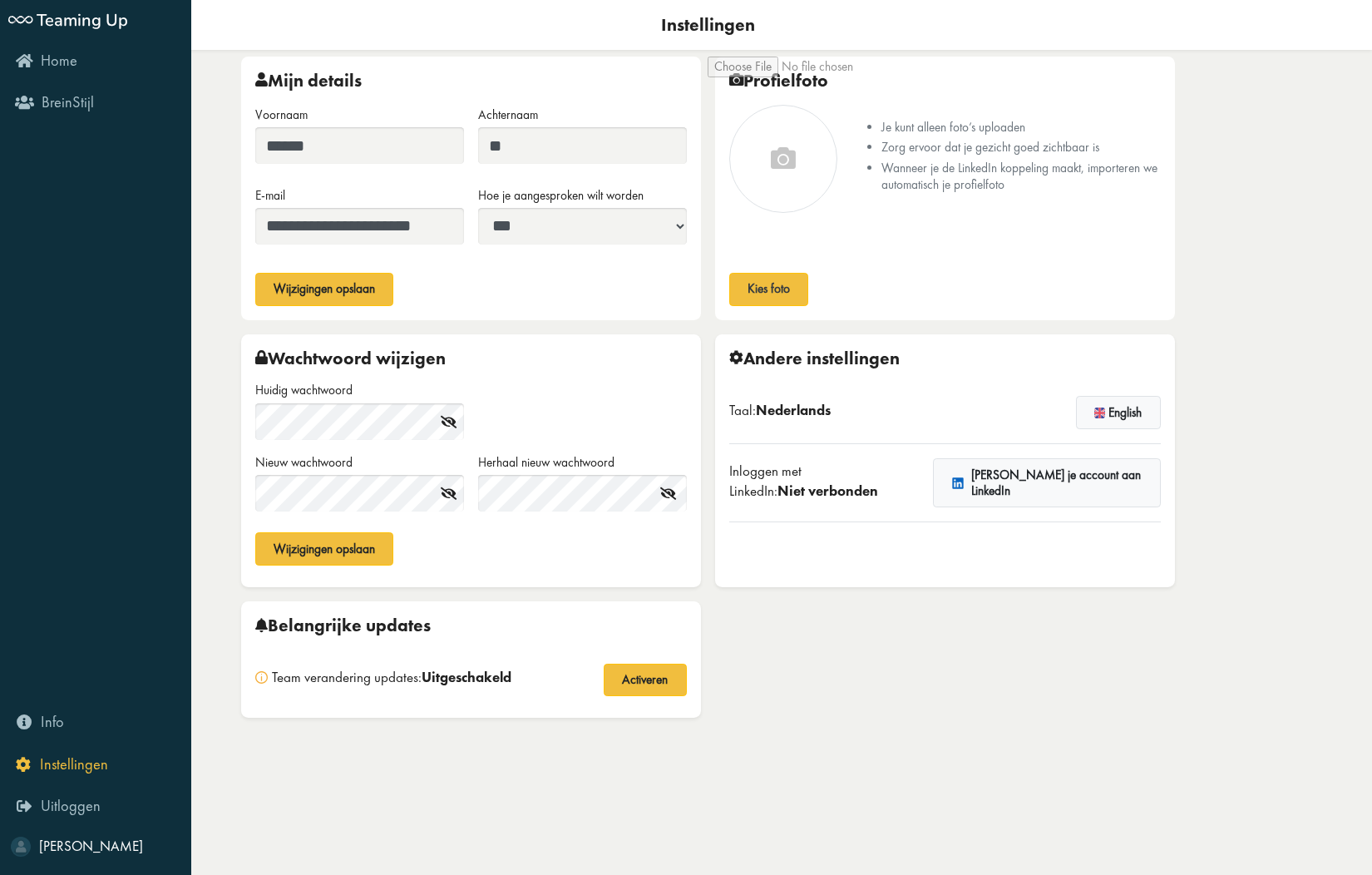
click at [21, 19] on span "Teaming Up" at bounding box center [20, 20] width 25 height 25
click at [48, 62] on span "Home" at bounding box center [59, 61] width 36 height 20
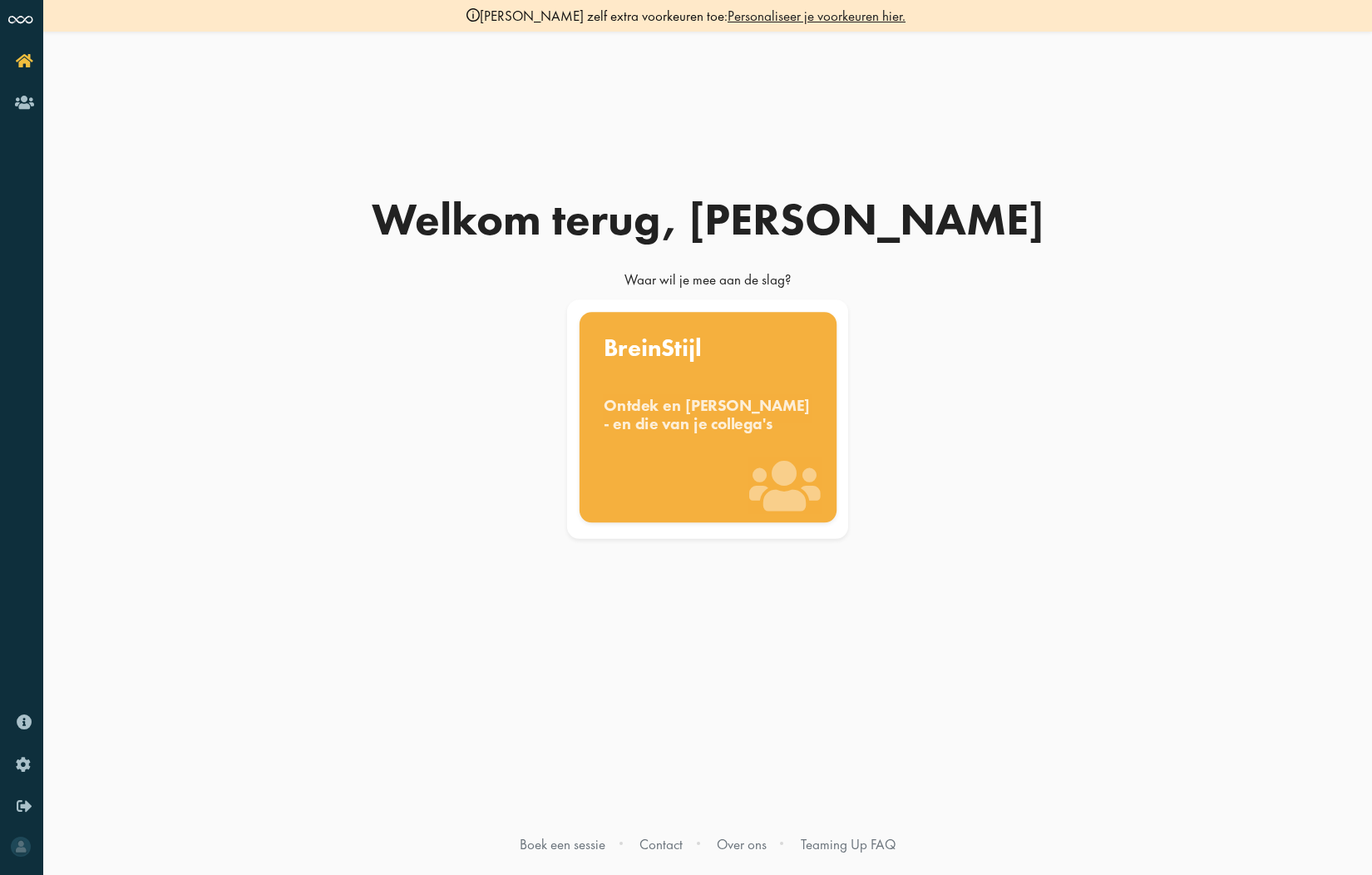
click at [714, 418] on div "Ontdek en [PERSON_NAME] - en die van je collega's" at bounding box center [708, 413] width 209 height 36
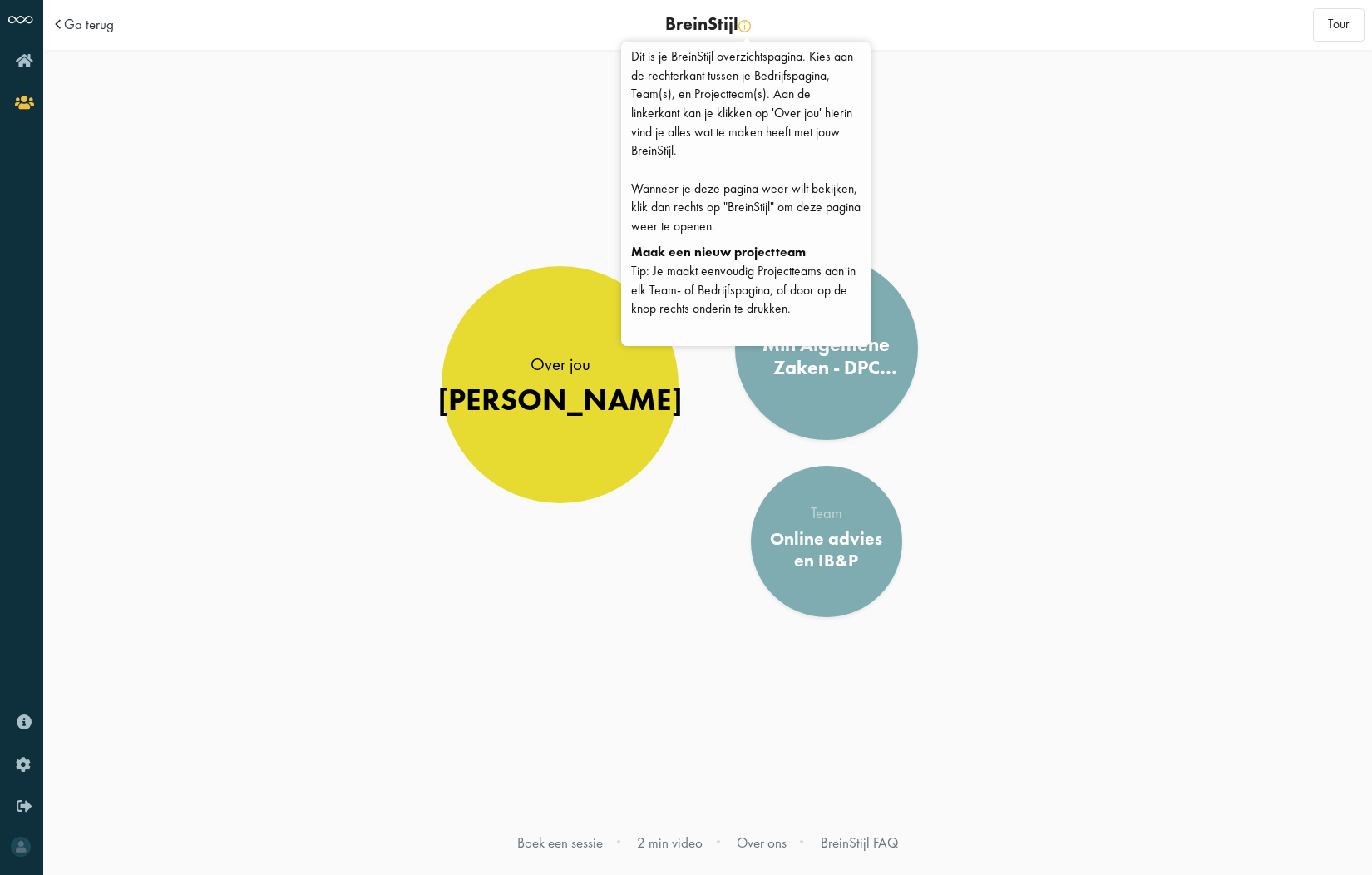
click at [742, 27] on img at bounding box center [744, 26] width 13 height 13
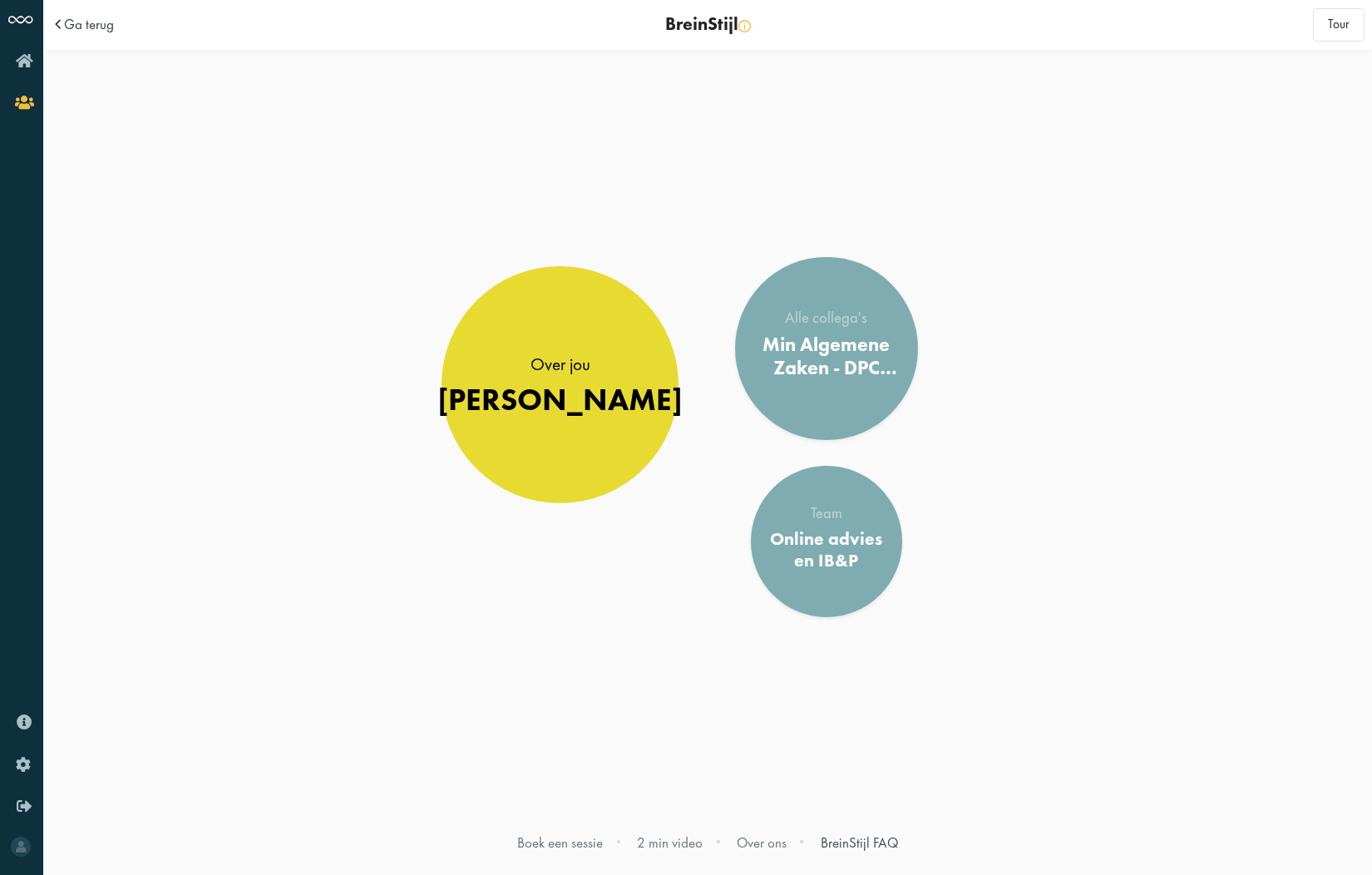
click at [865, 844] on link "BreinStijl FAQ" at bounding box center [859, 843] width 77 height 19
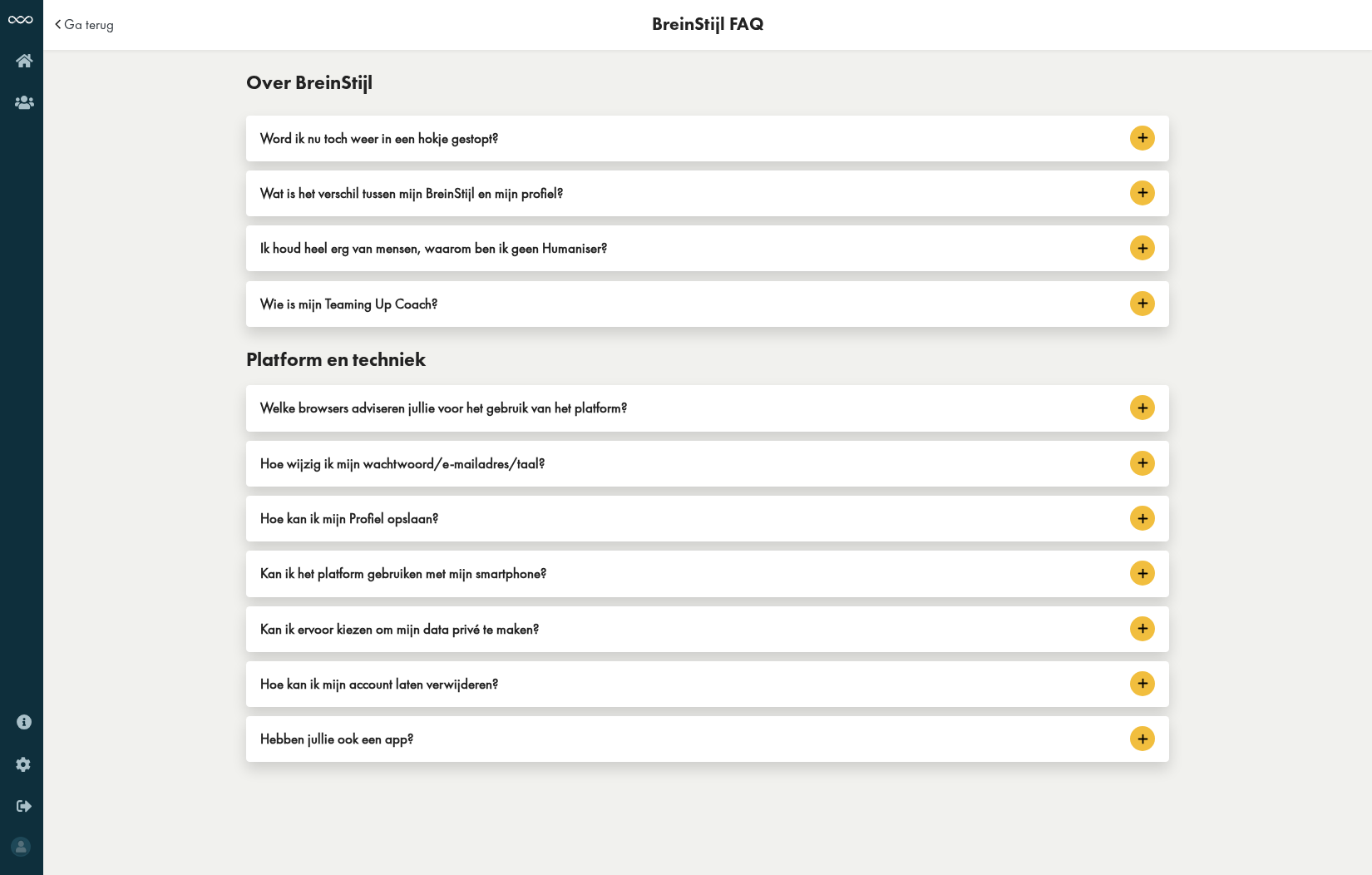
click at [1142, 686] on img at bounding box center [1143, 683] width 14 height 14
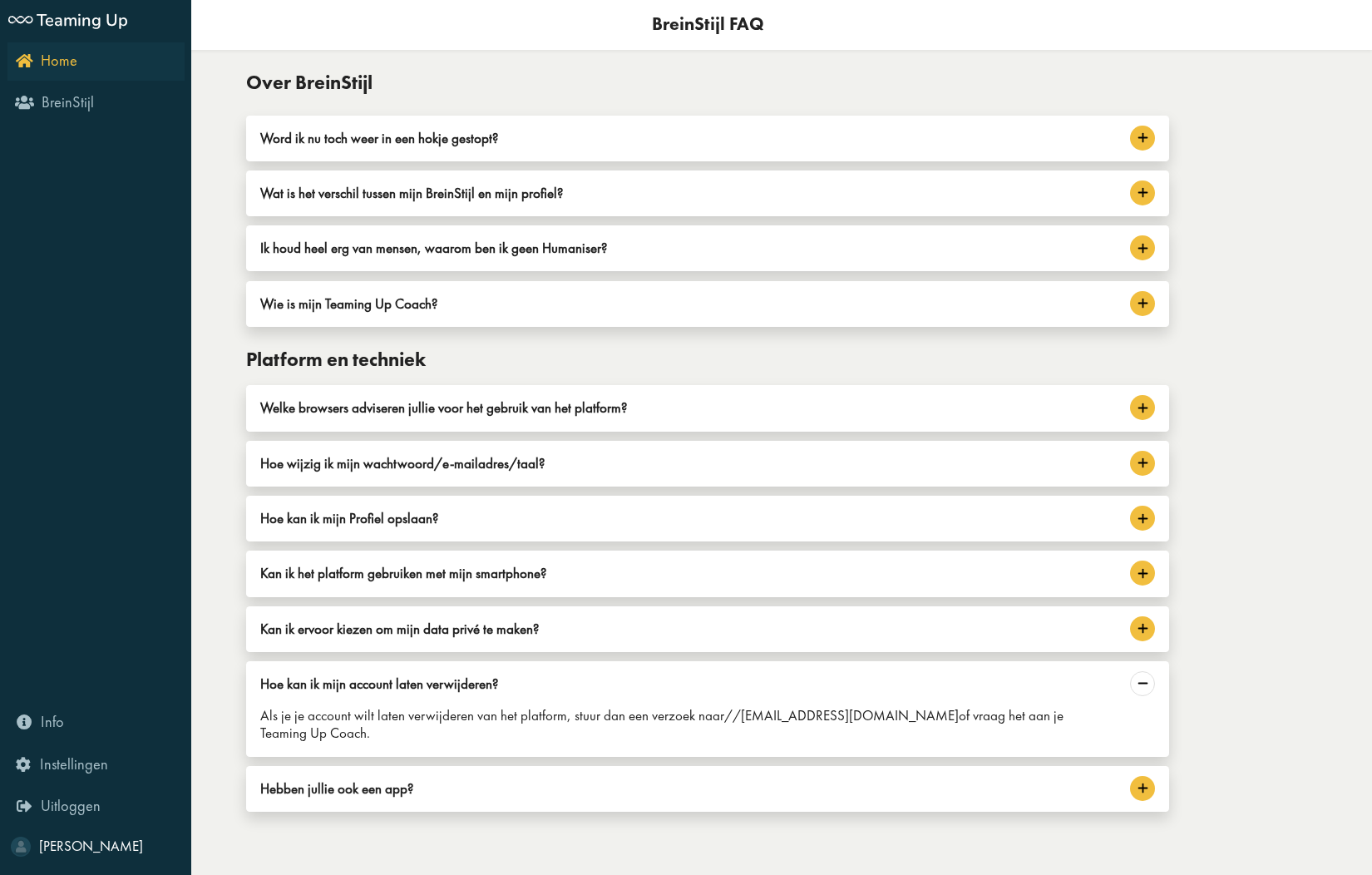
click at [25, 62] on icon "Home" at bounding box center [47, 60] width 62 height 16
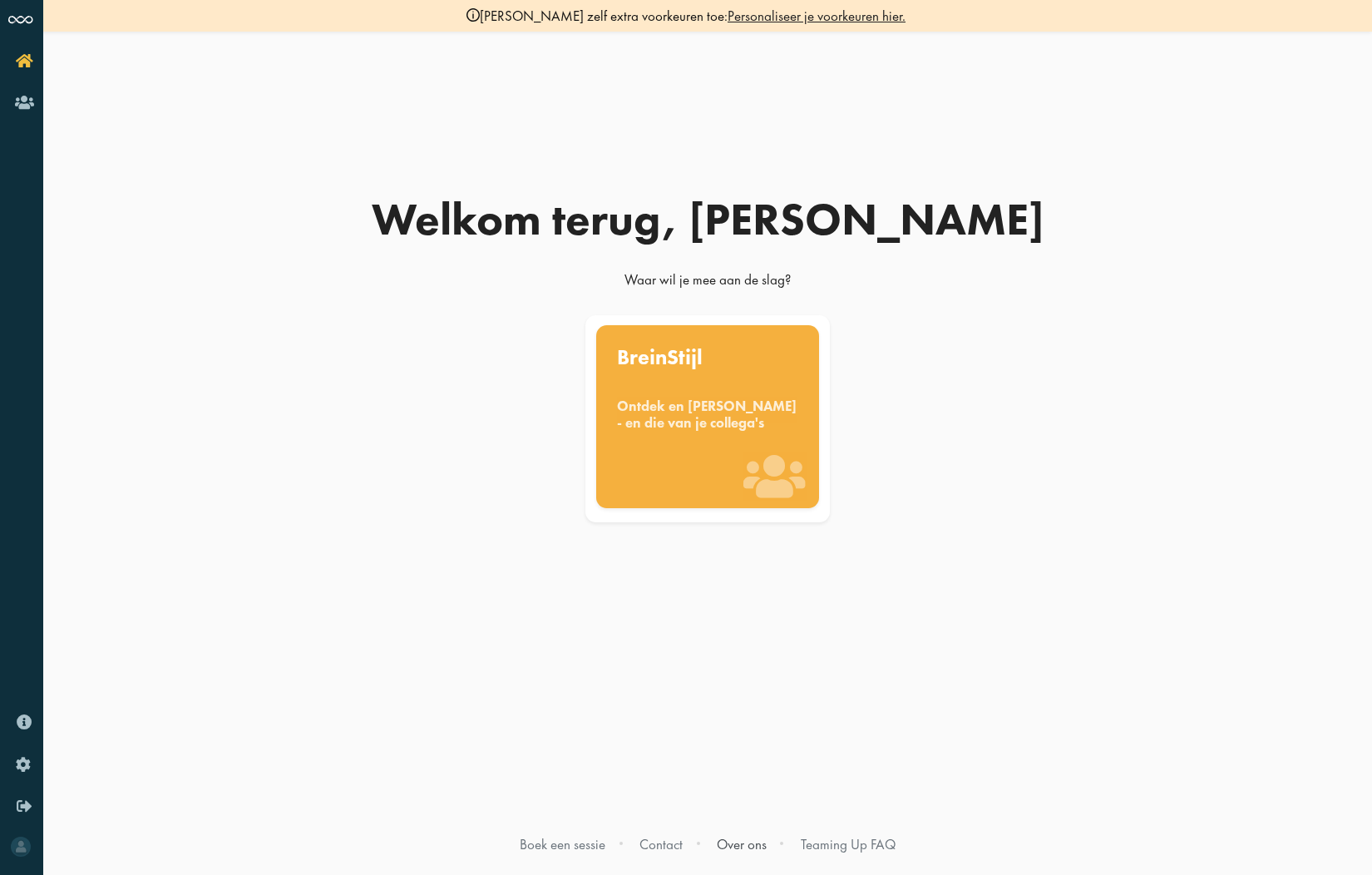
click at [735, 843] on link "Over ons" at bounding box center [742, 844] width 50 height 19
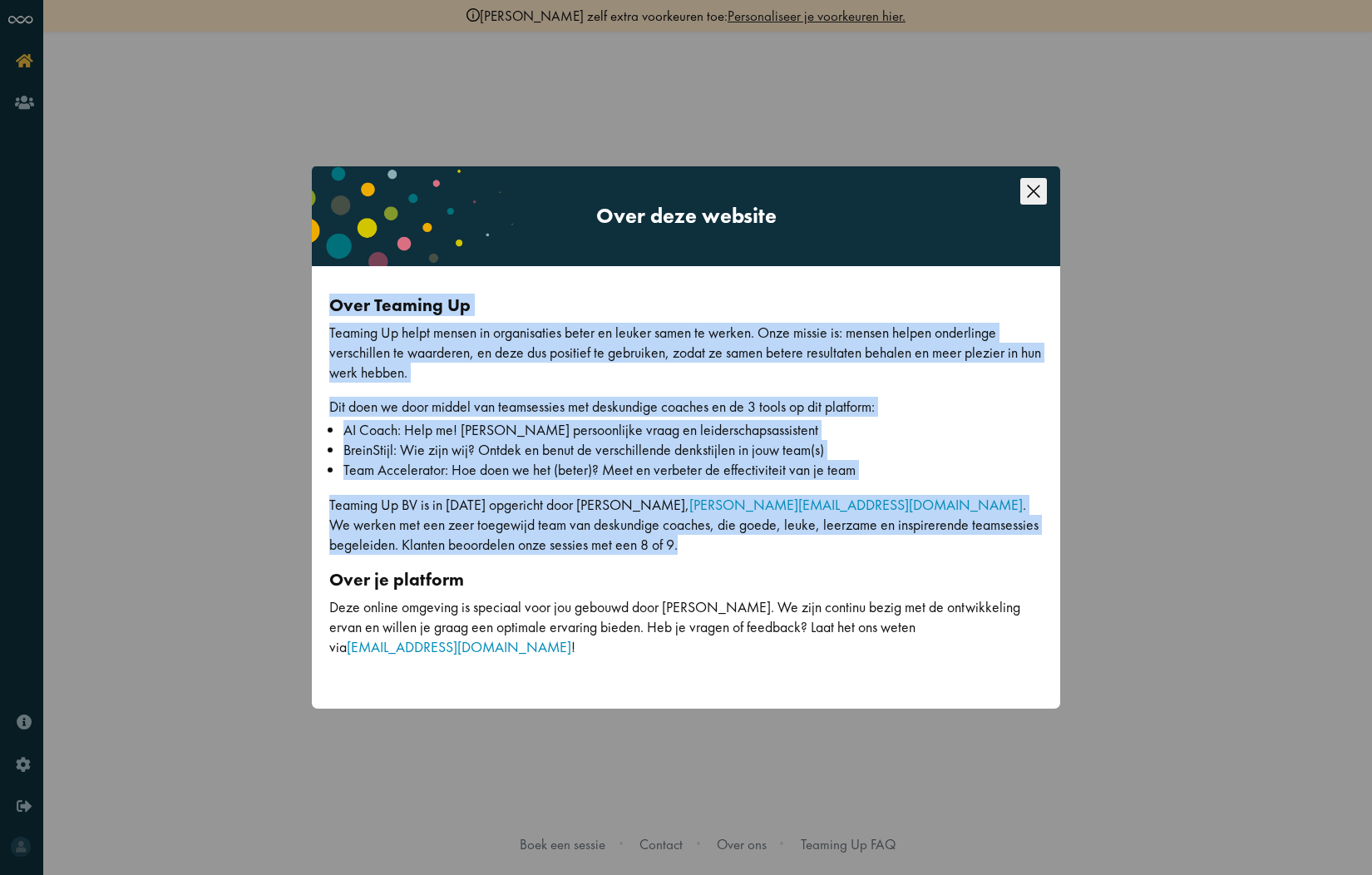
drag, startPoint x: 484, startPoint y: 547, endPoint x: 298, endPoint y: 300, distance: 309.2
click at [298, 300] on div "Over deze website Over Teaming Up Teaming Up helpt mensen in organisaties beter…" at bounding box center [686, 437] width 1372 height 875
copy div "Over Teaming Up Teaming Up helpt mensen in organisaties beter en leuker samen t…"
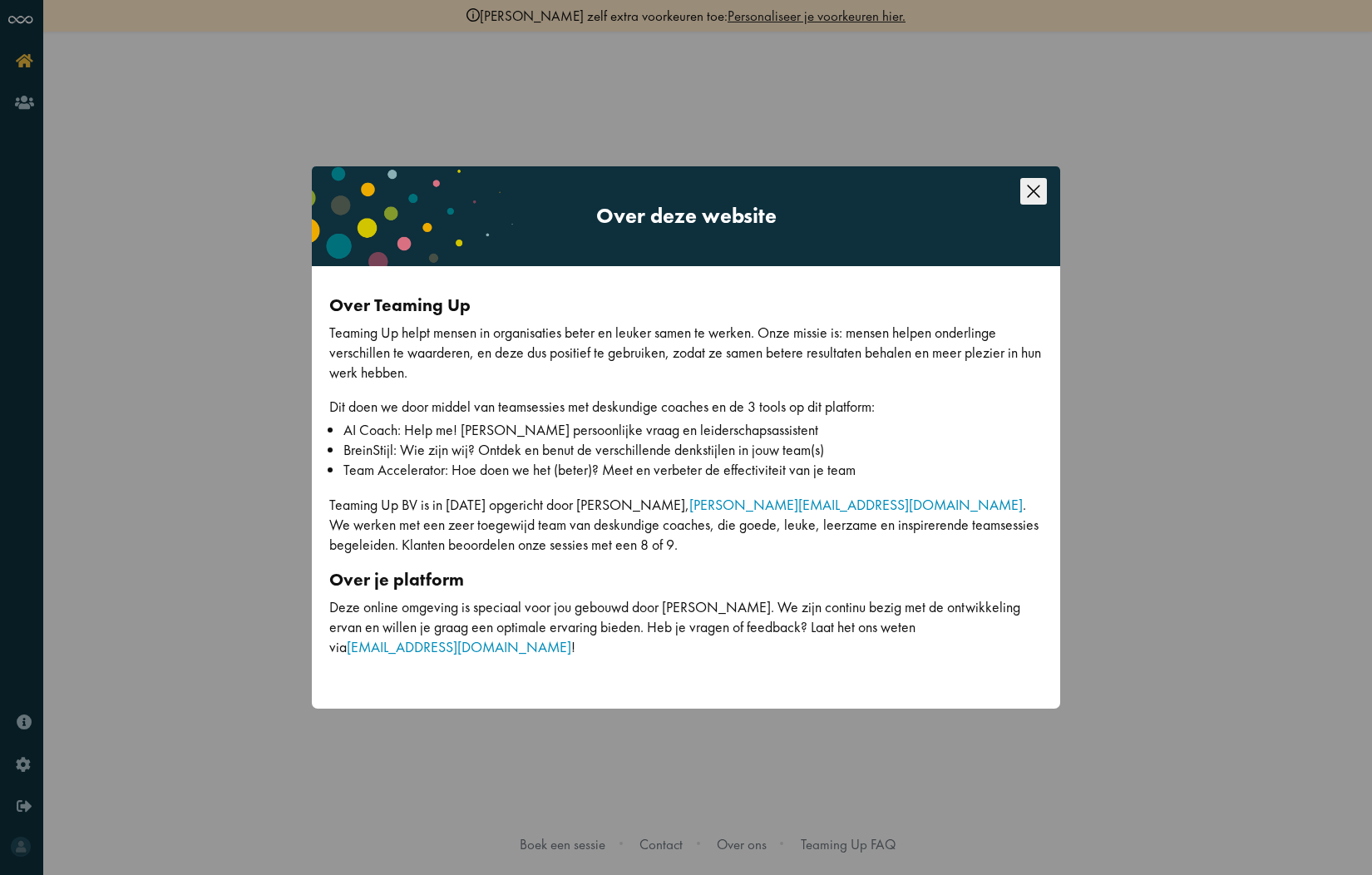
click at [514, 91] on div "Over deze website Over Teaming Up Teaming Up helpt mensen in organisaties beter…" at bounding box center [686, 437] width 1372 height 875
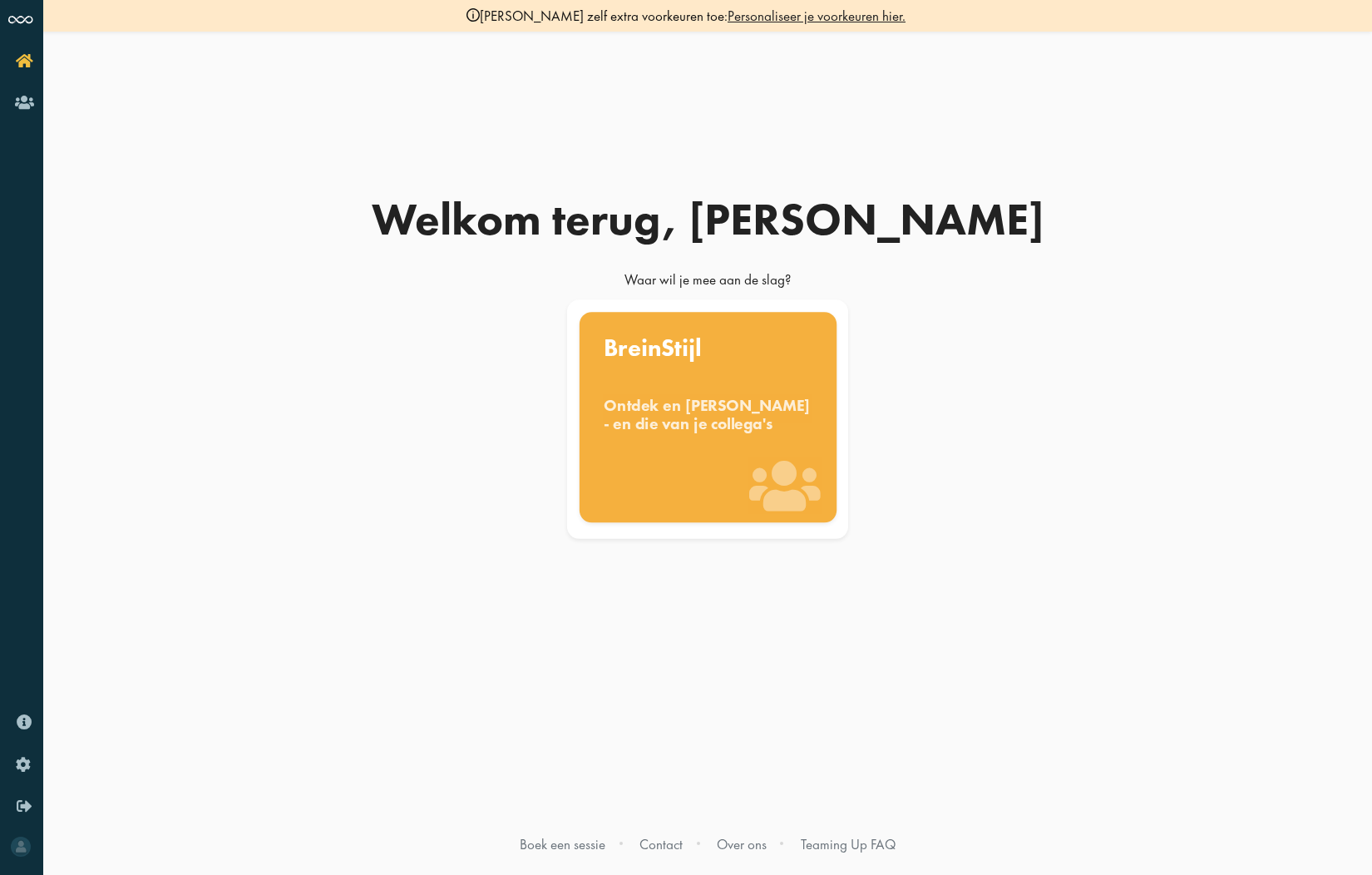
click at [705, 413] on div "Ontdek en [PERSON_NAME] - en die van je collega's" at bounding box center [708, 413] width 209 height 36
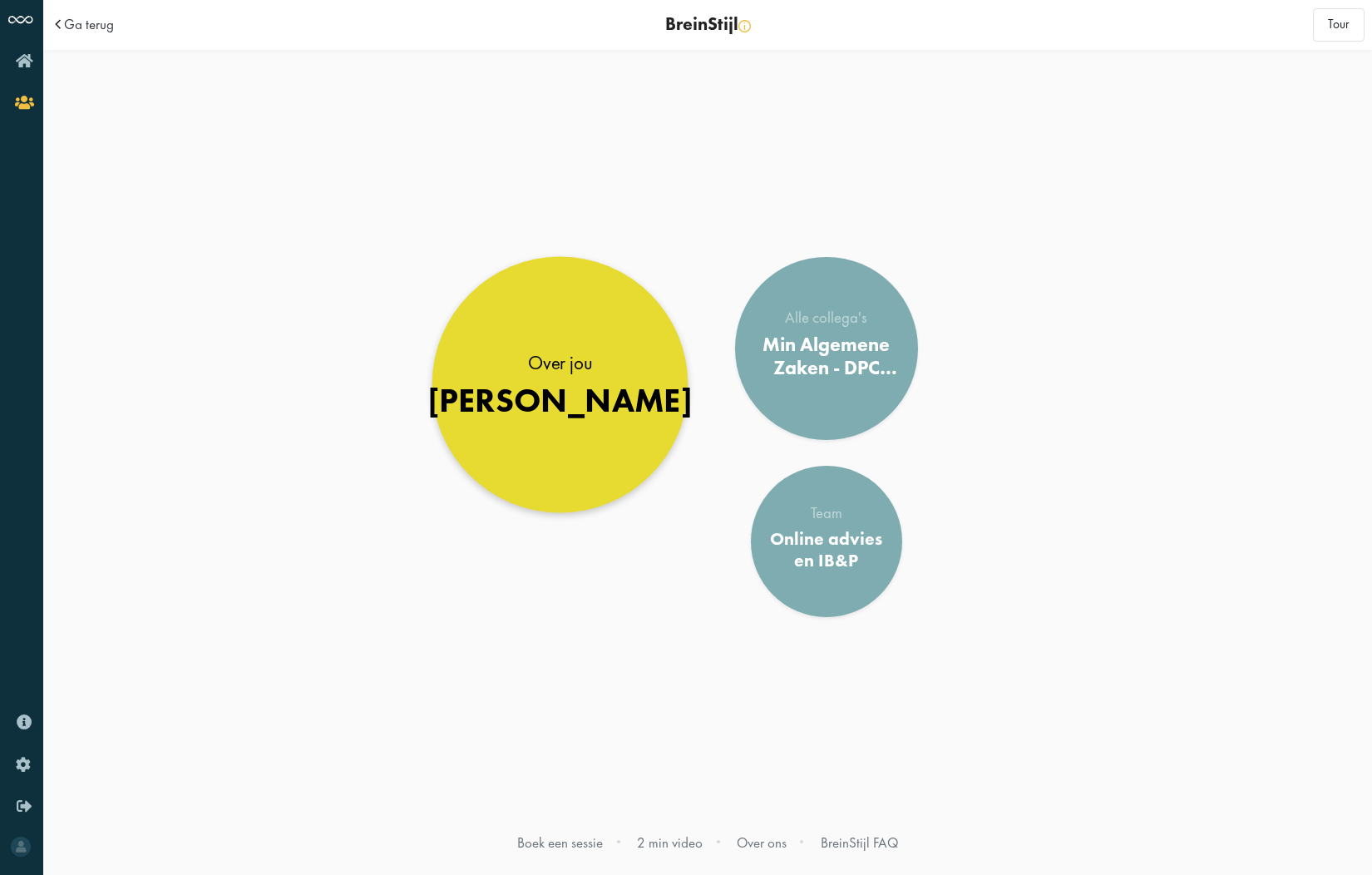
click at [581, 392] on div "Harold" at bounding box center [560, 400] width 266 height 40
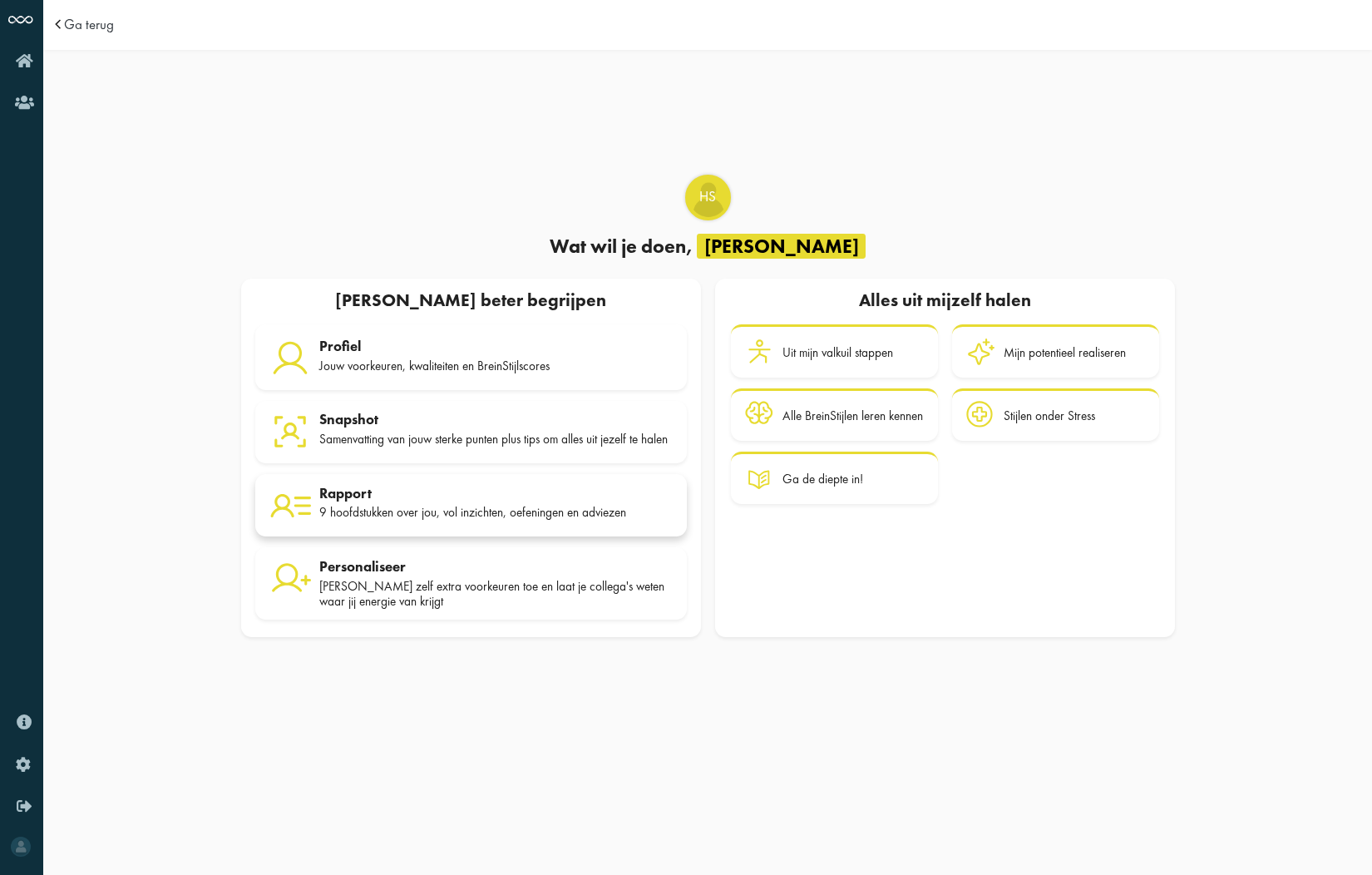
click at [411, 513] on div "9 hoofdstukken over jou, vol inzichten, oefeningen en adviezen" at bounding box center [496, 513] width 353 height 15
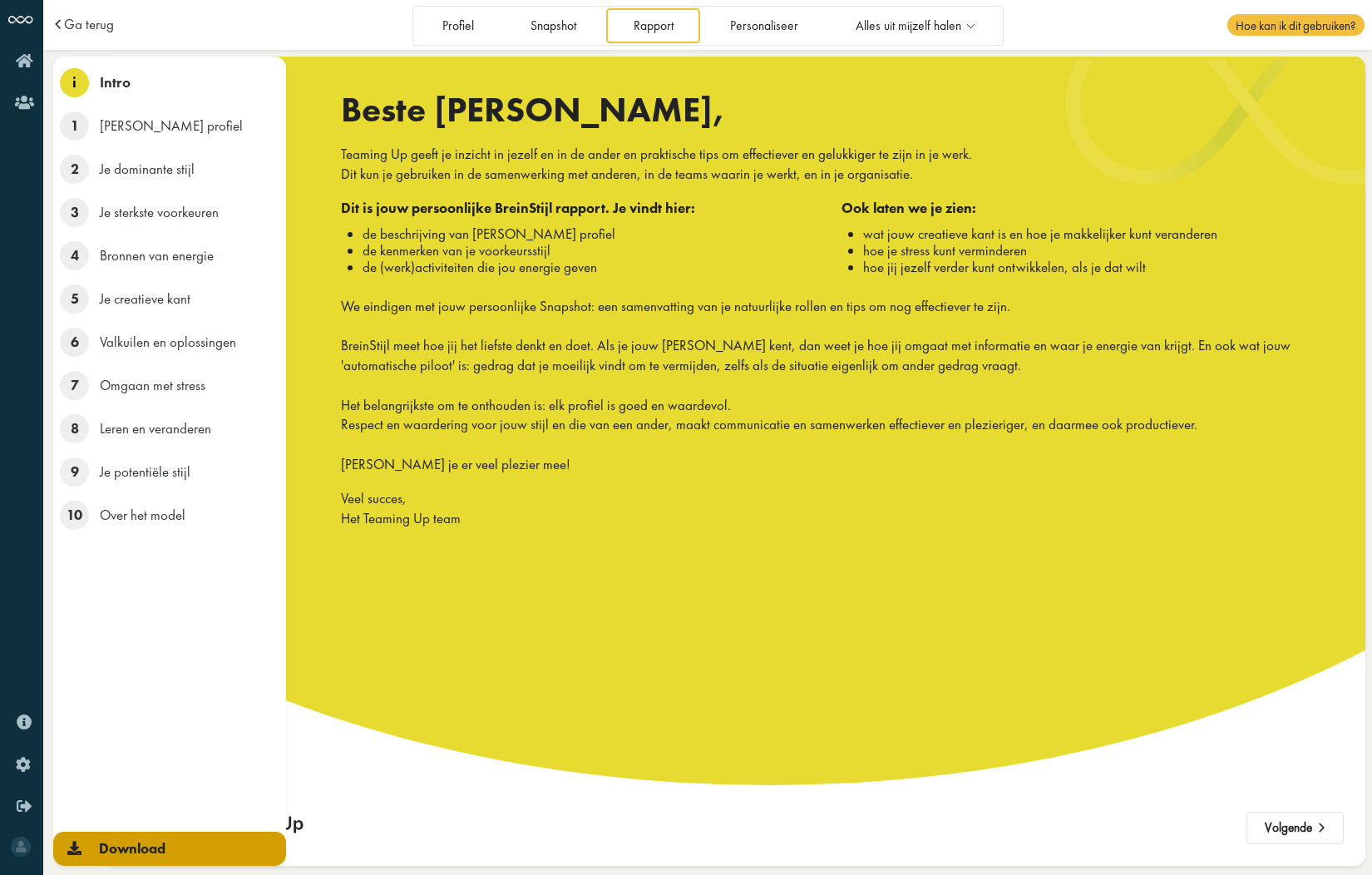
click at [71, 846] on icon at bounding box center [74, 848] width 14 height 14
click at [165, 843] on span "Download" at bounding box center [132, 849] width 66 height 19
